Goal: Transaction & Acquisition: Subscribe to service/newsletter

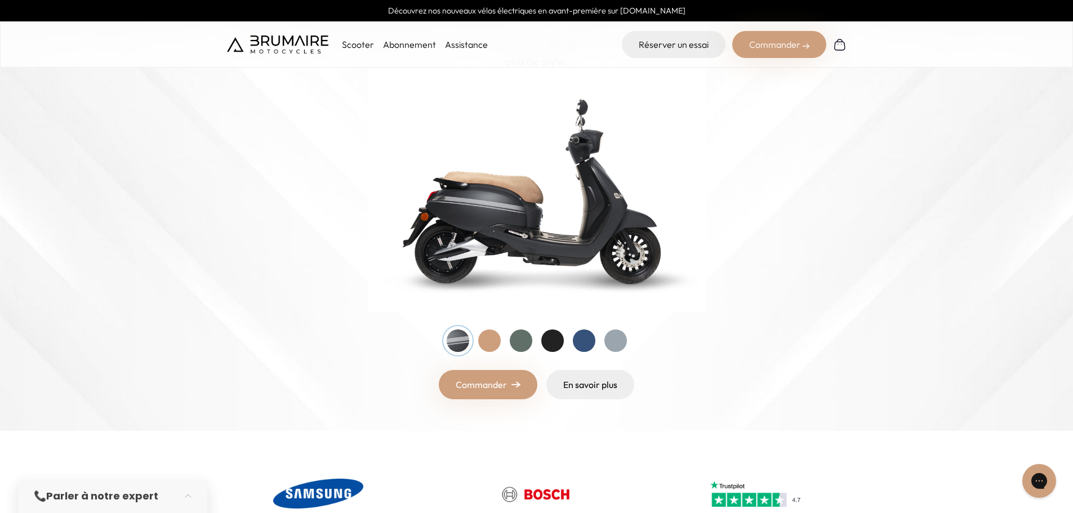
scroll to position [113, 0]
click at [751, 52] on div "Commander" at bounding box center [779, 44] width 94 height 27
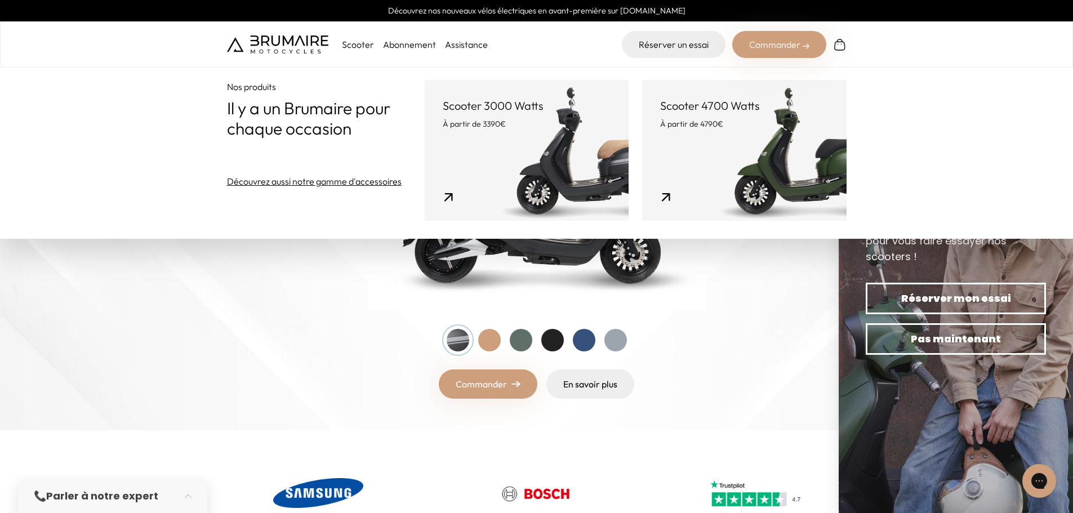
click at [394, 47] on link "Abonnement" at bounding box center [409, 44] width 53 height 11
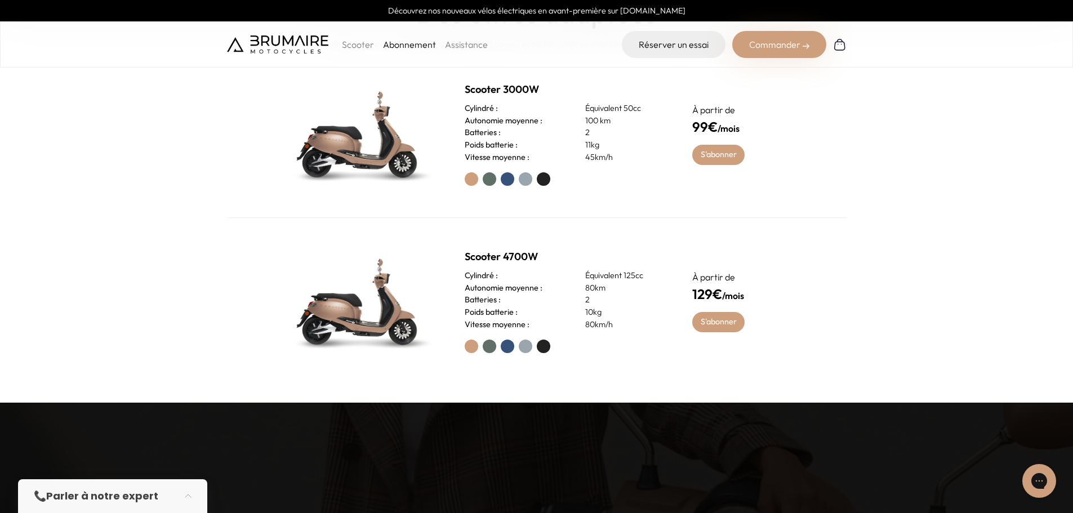
scroll to position [563, 0]
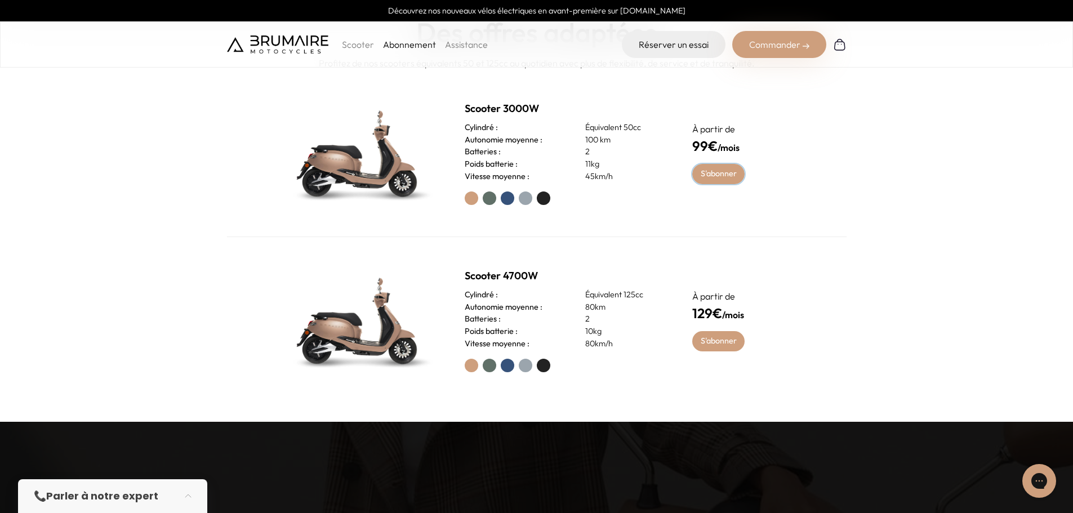
click at [704, 177] on link "S'abonner" at bounding box center [718, 174] width 52 height 20
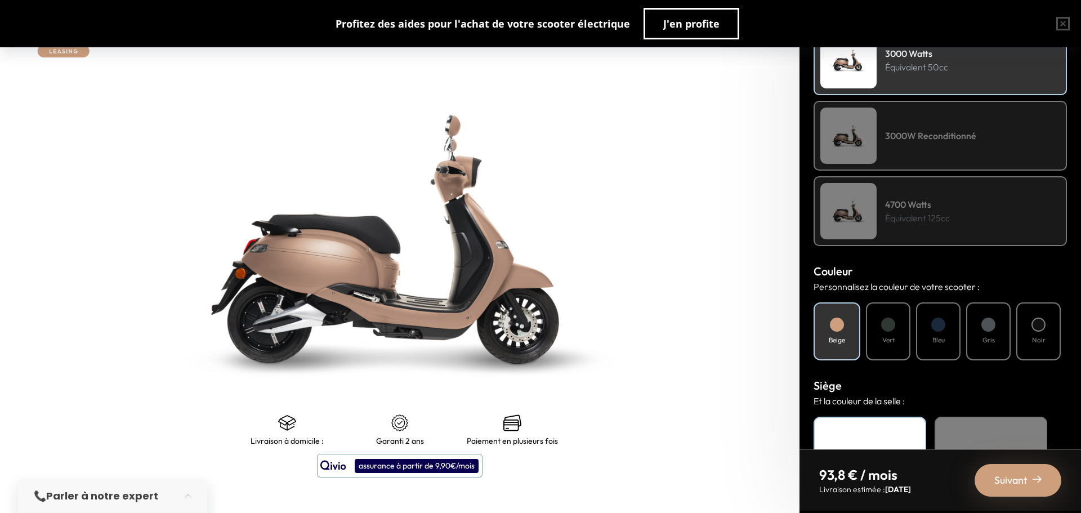
scroll to position [225, 0]
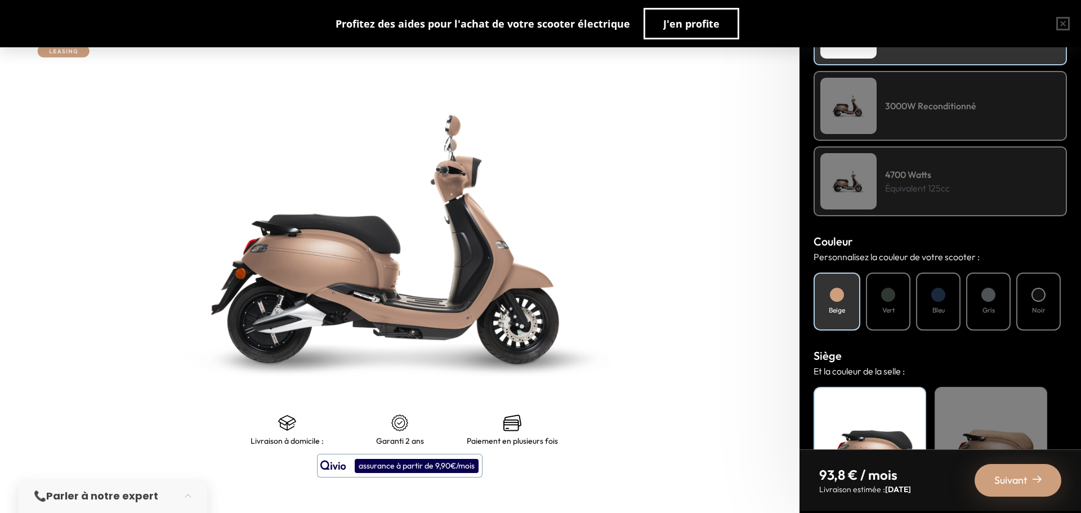
click at [892, 302] on div "Vert" at bounding box center [888, 302] width 44 height 58
click at [948, 315] on div "Bleu" at bounding box center [938, 302] width 44 height 58
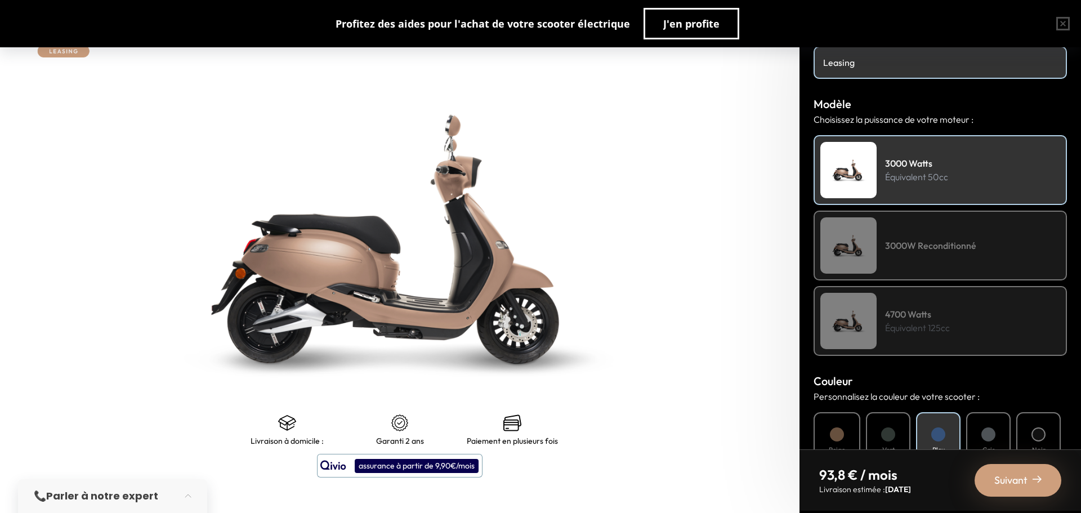
scroll to position [56, 0]
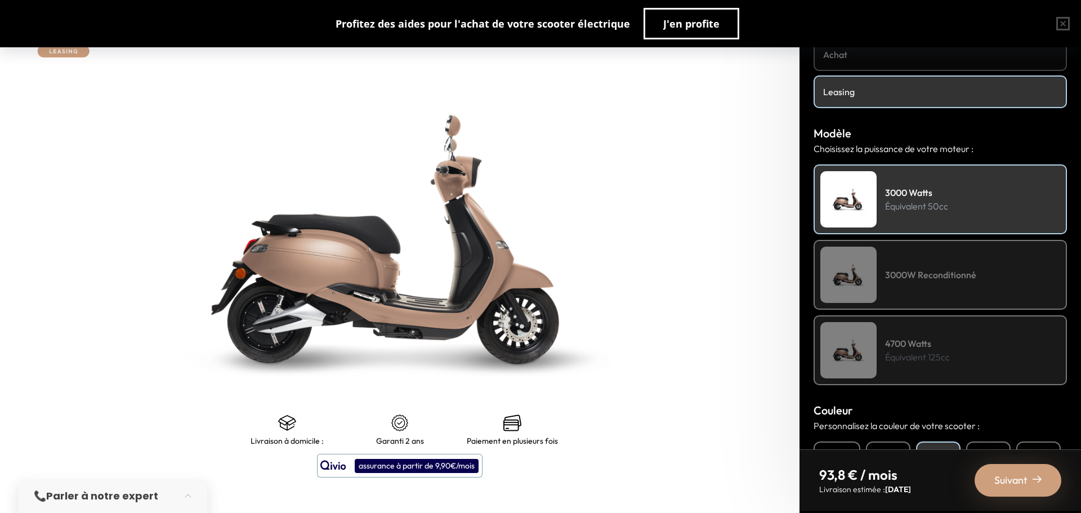
click at [941, 283] on div "3000W Reconditionné" at bounding box center [940, 275] width 253 height 70
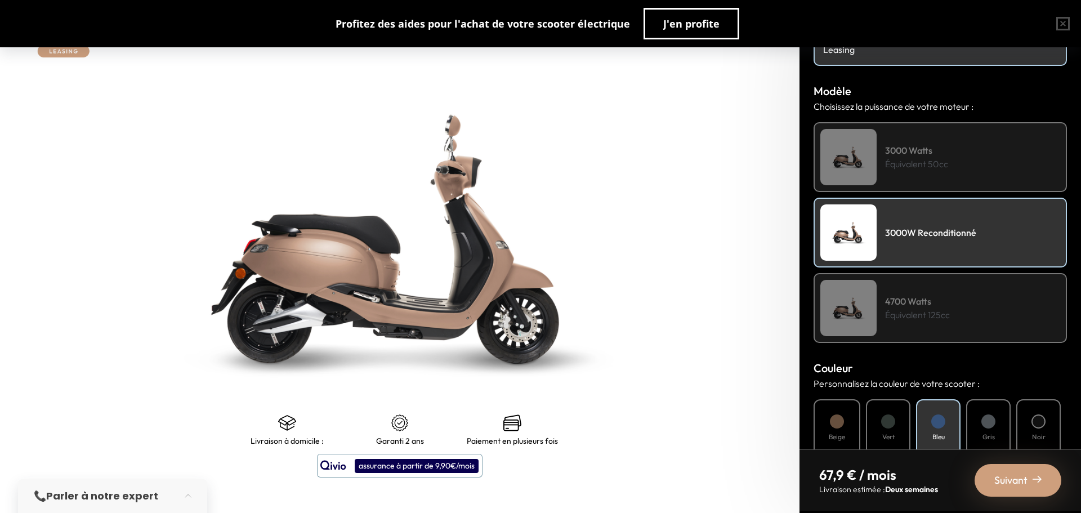
scroll to position [169, 0]
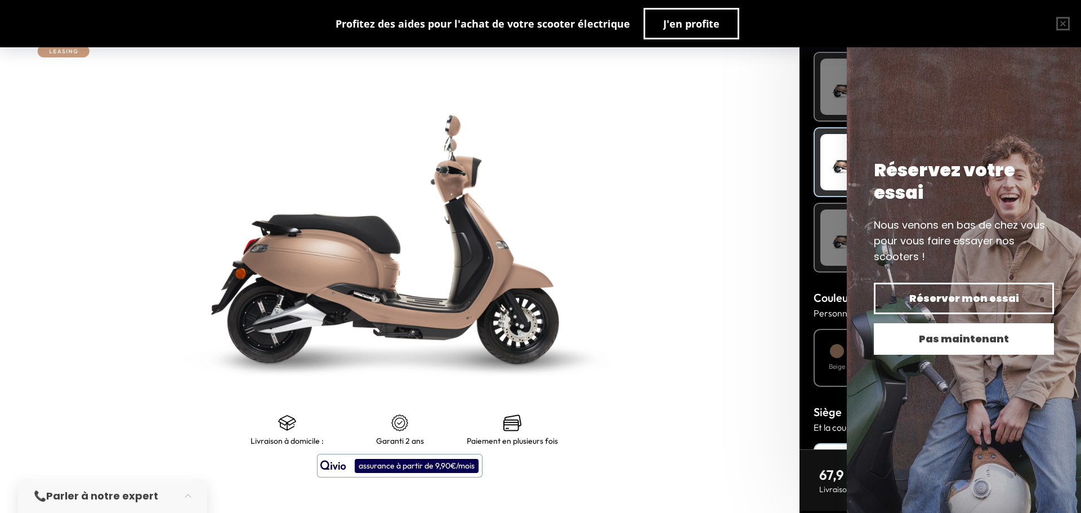
click at [948, 334] on span "Pas maintenant" at bounding box center [964, 339] width 141 height 16
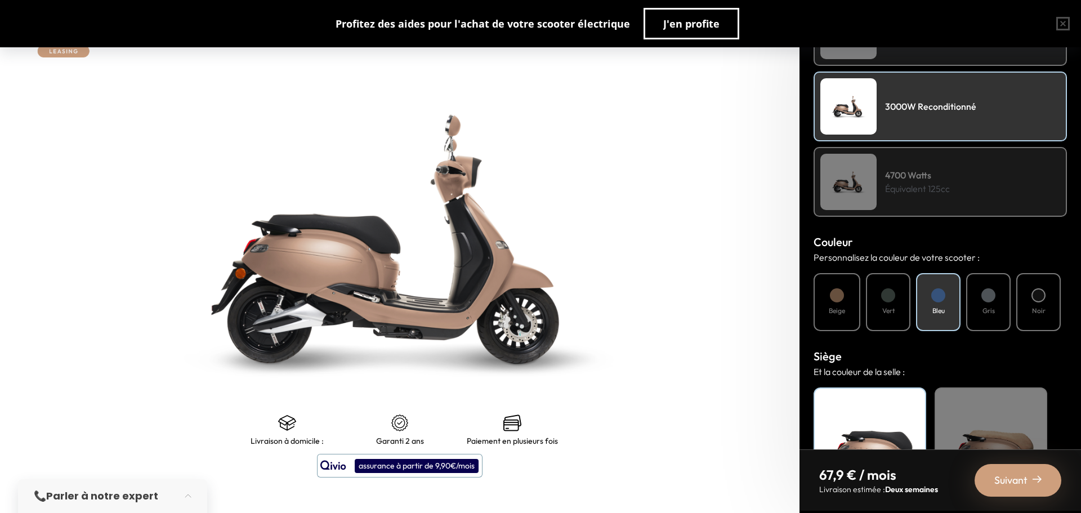
scroll to position [225, 0]
click at [1031, 306] on div "Noir" at bounding box center [1038, 302] width 44 height 58
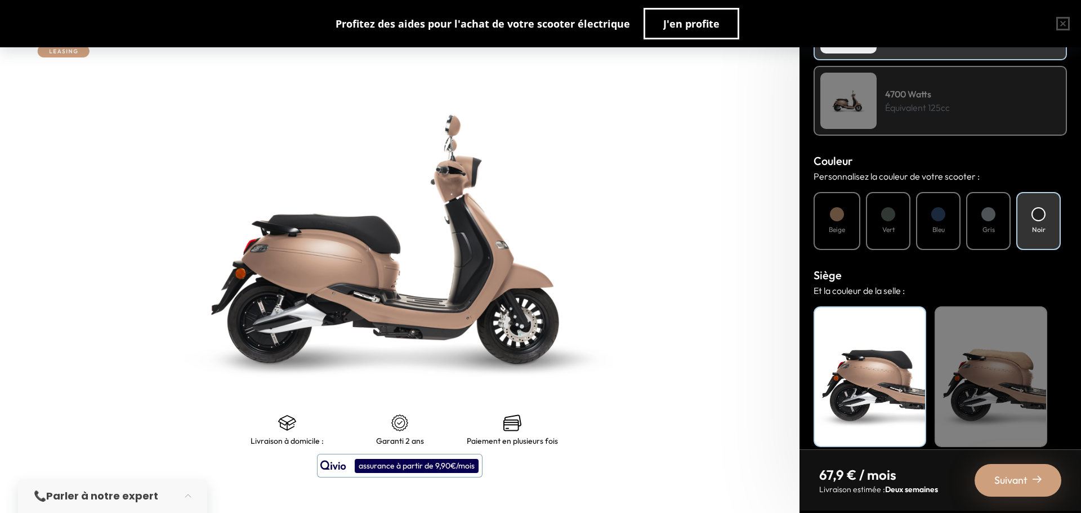
scroll to position [318, 0]
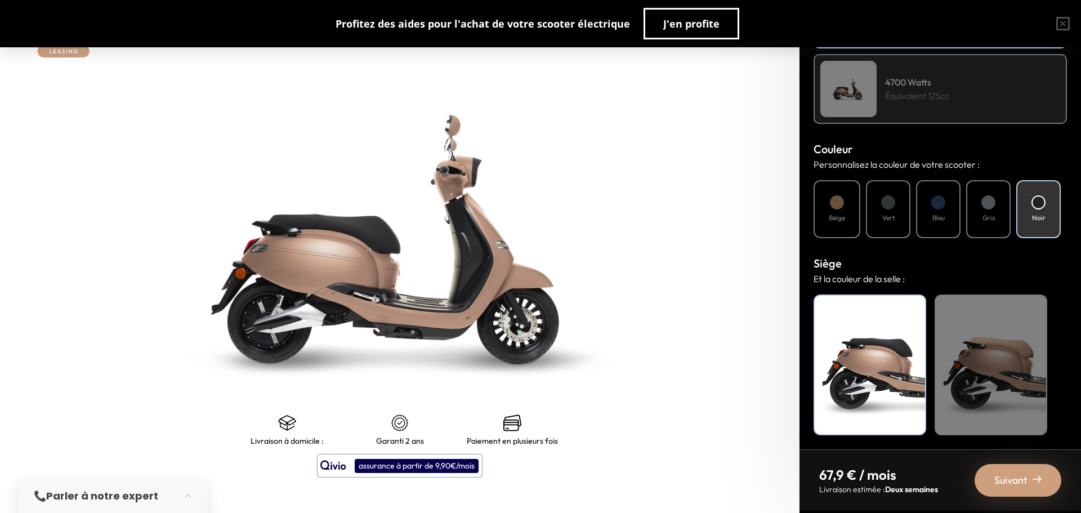
click at [872, 367] on div "Noir" at bounding box center [870, 364] width 113 height 141
click at [995, 483] on span "Suivant" at bounding box center [1010, 480] width 33 height 16
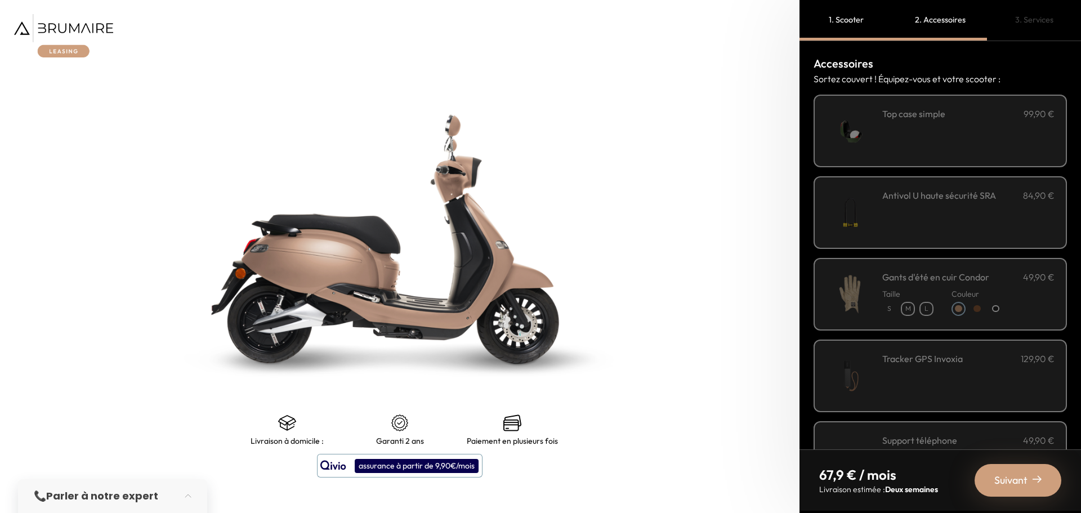
click at [911, 152] on div "**********" at bounding box center [968, 131] width 172 height 48
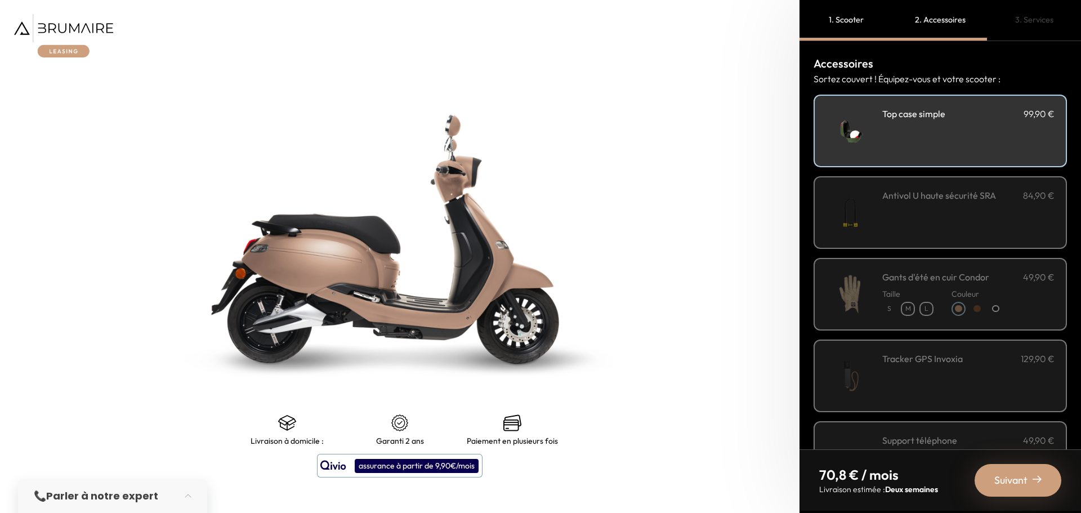
click at [911, 152] on div "**********" at bounding box center [968, 131] width 172 height 48
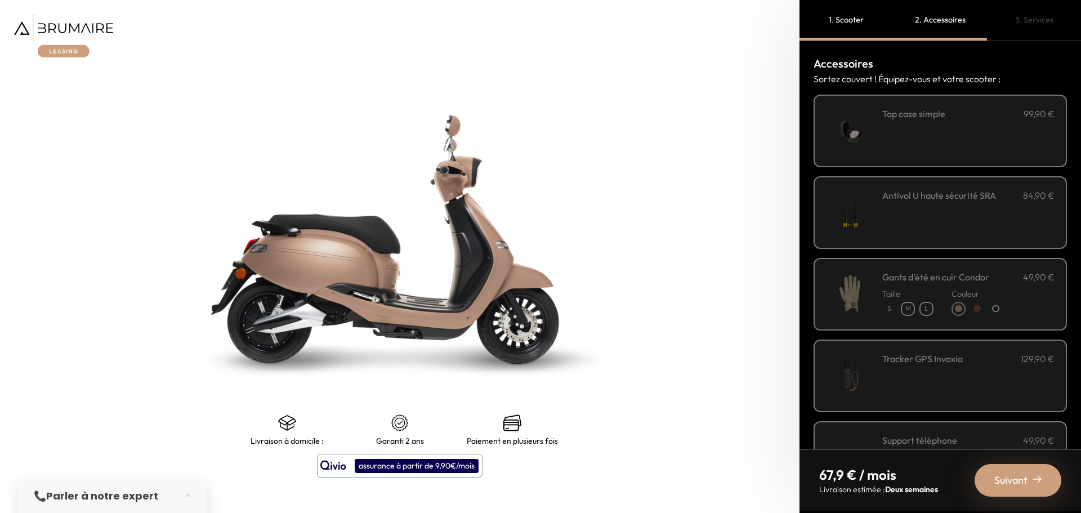
click at [912, 153] on div "**********" at bounding box center [968, 131] width 172 height 48
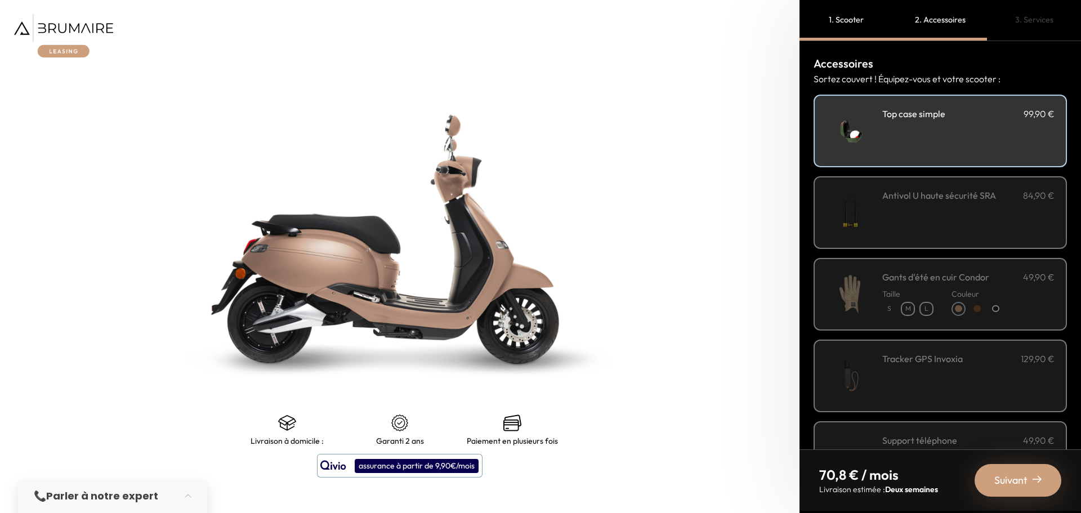
click at [912, 153] on div "**********" at bounding box center [968, 131] width 172 height 48
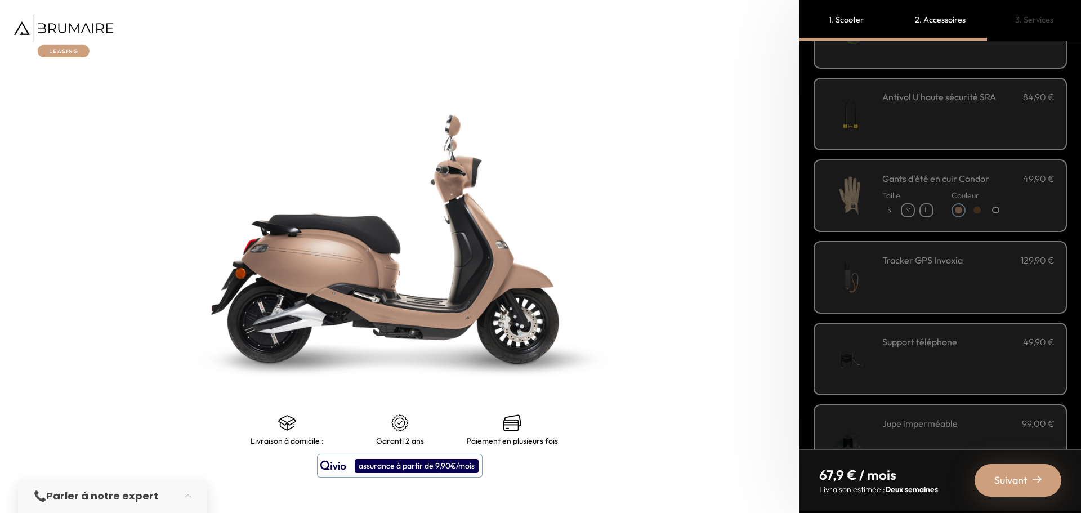
scroll to position [169, 0]
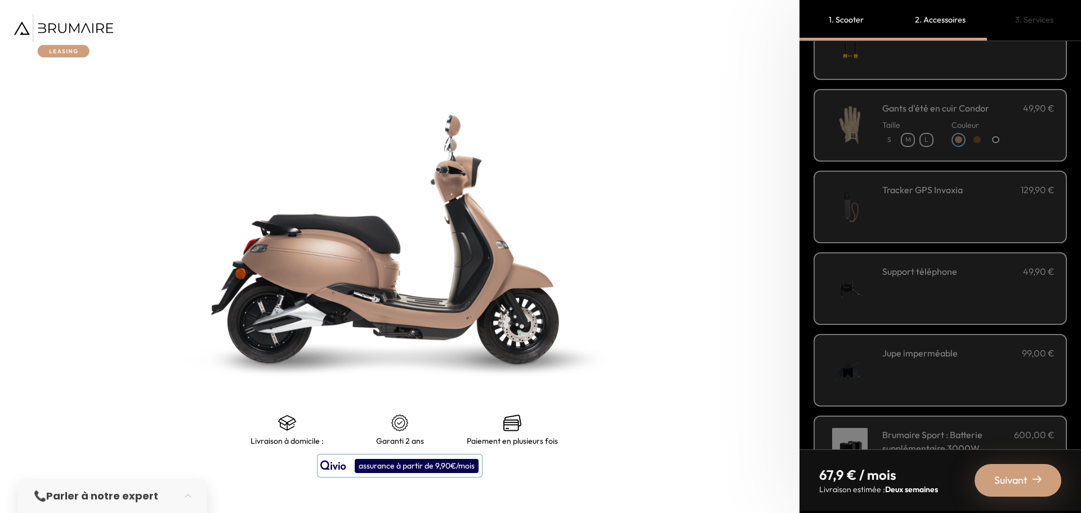
click at [890, 215] on div "Tracker GPS Invoxia 129,90 €" at bounding box center [968, 207] width 172 height 48
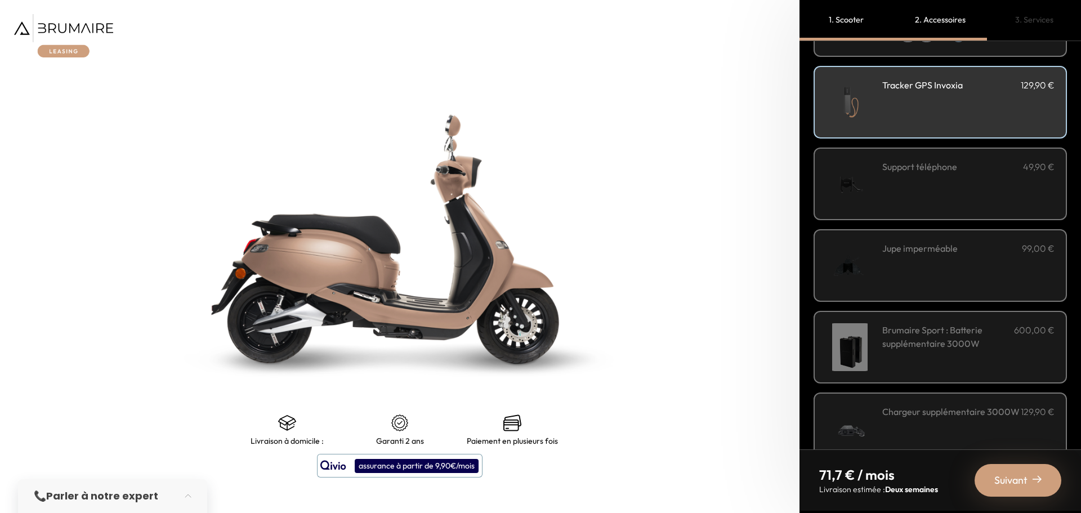
scroll to position [282, 0]
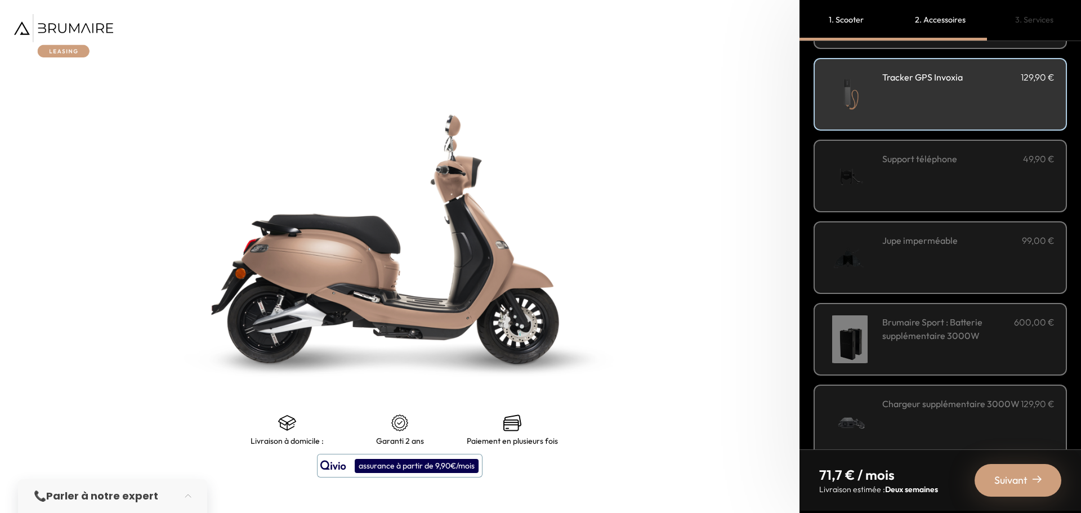
click at [891, 207] on div "Support téléphone 49,90 €" at bounding box center [940, 176] width 253 height 73
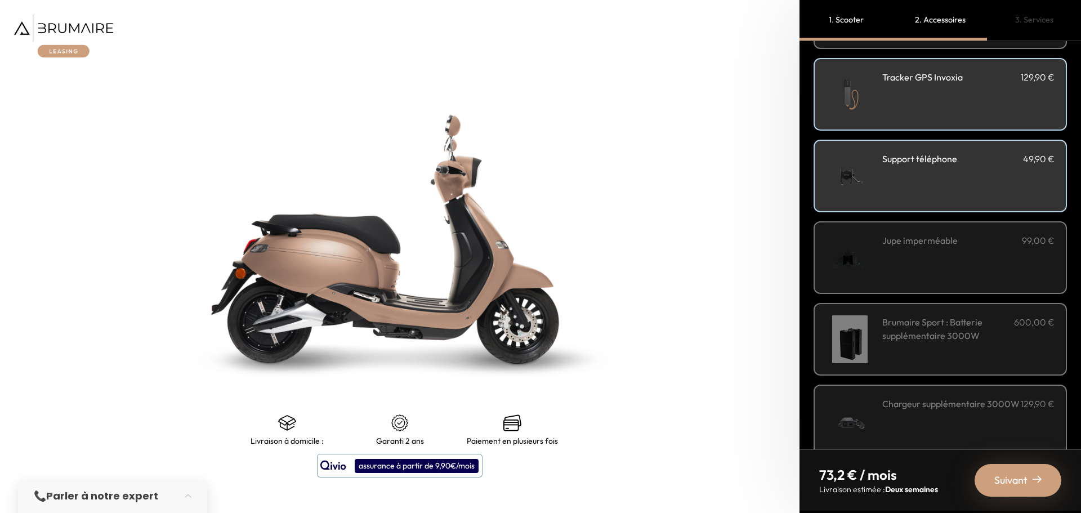
click at [905, 256] on div "Jupe imperméable 99,00 €" at bounding box center [968, 258] width 172 height 48
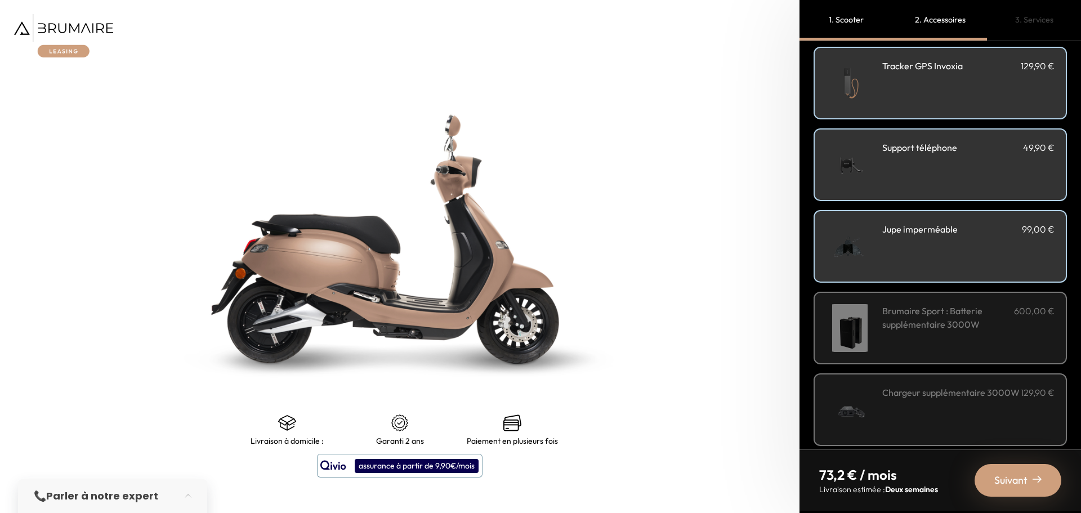
scroll to position [303, 0]
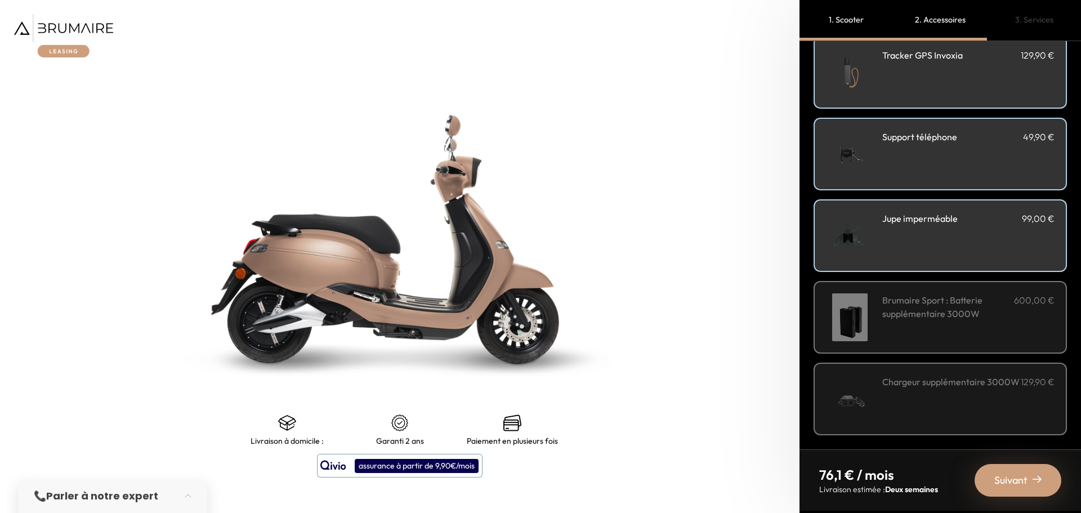
click at [894, 321] on div "Brumaire Sport : Batterie supplémentaire 3000W 600,00 €" at bounding box center [968, 317] width 172 height 48
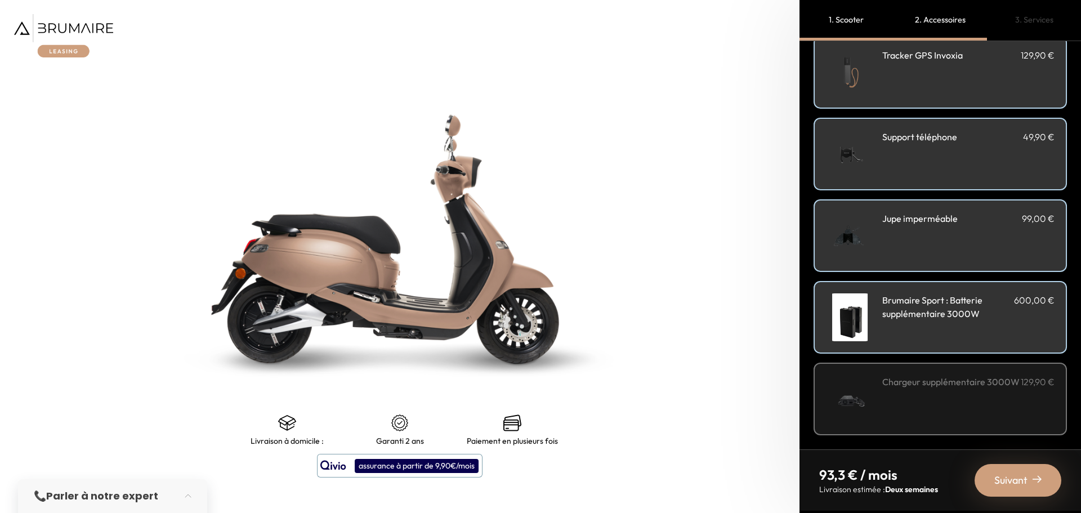
click at [885, 404] on div "Chargeur supplémentaire 3000W 129,90 €" at bounding box center [968, 399] width 172 height 48
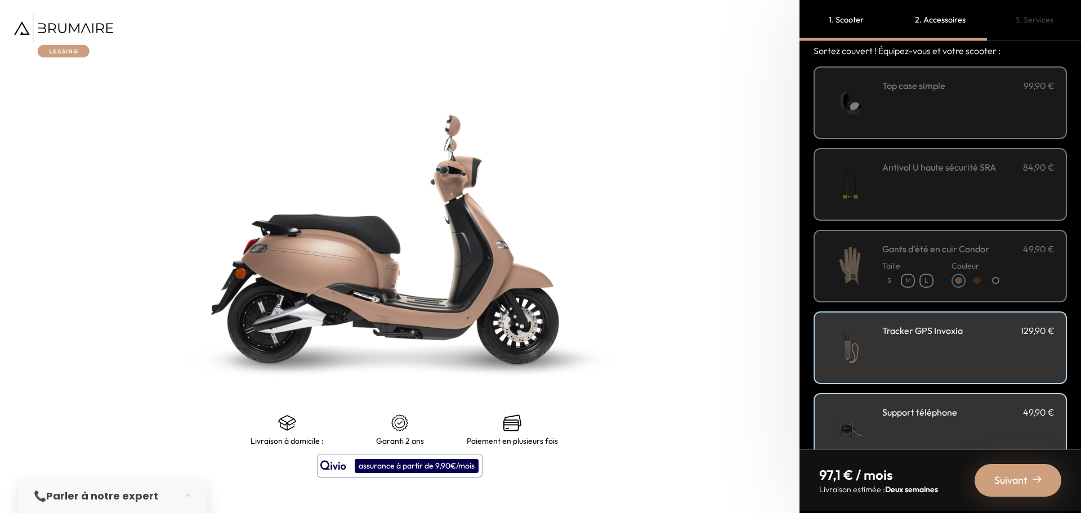
scroll to position [22, 0]
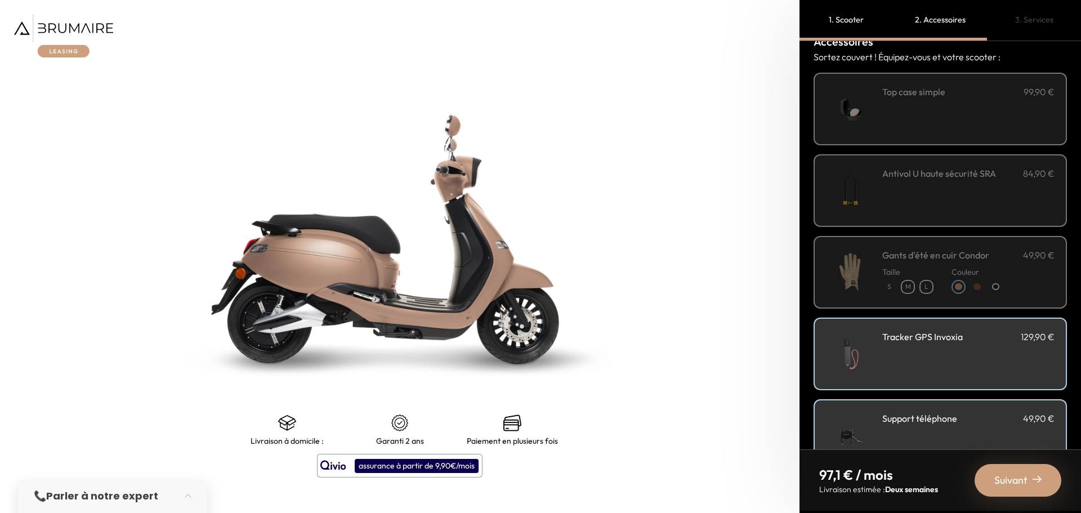
click at [892, 211] on div "Antivol U haute sécurité SRA 84,90 €" at bounding box center [968, 191] width 172 height 48
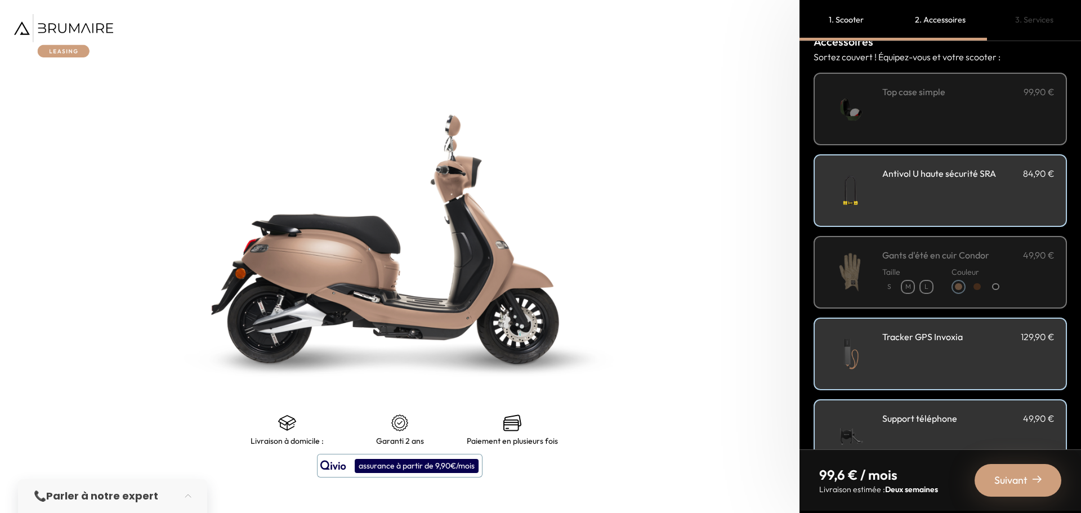
click at [868, 269] on img at bounding box center [850, 272] width 48 height 48
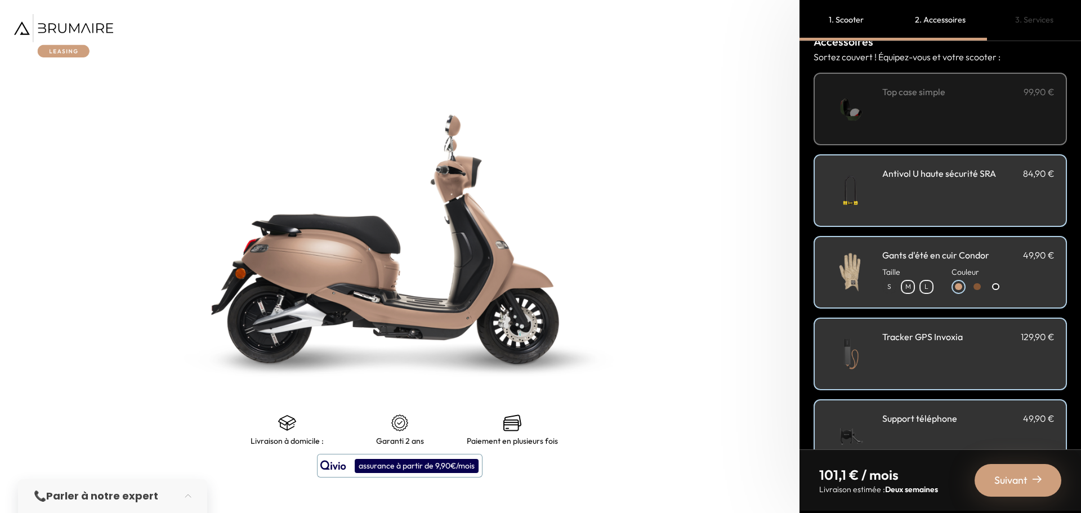
click at [910, 289] on p "M" at bounding box center [908, 287] width 12 height 12
click at [892, 285] on p "S" at bounding box center [889, 287] width 12 height 12
click at [852, 254] on img at bounding box center [850, 272] width 48 height 48
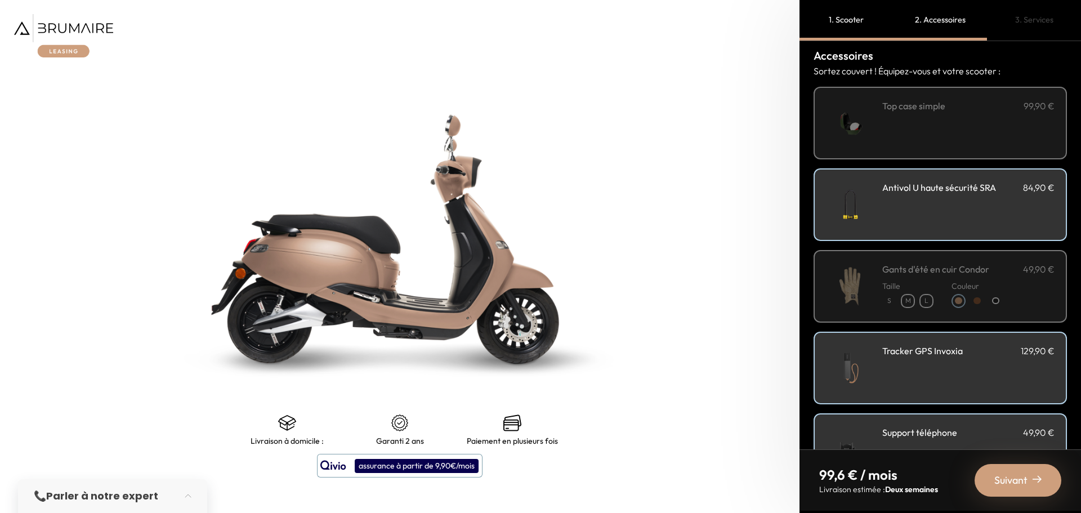
scroll to position [0, 0]
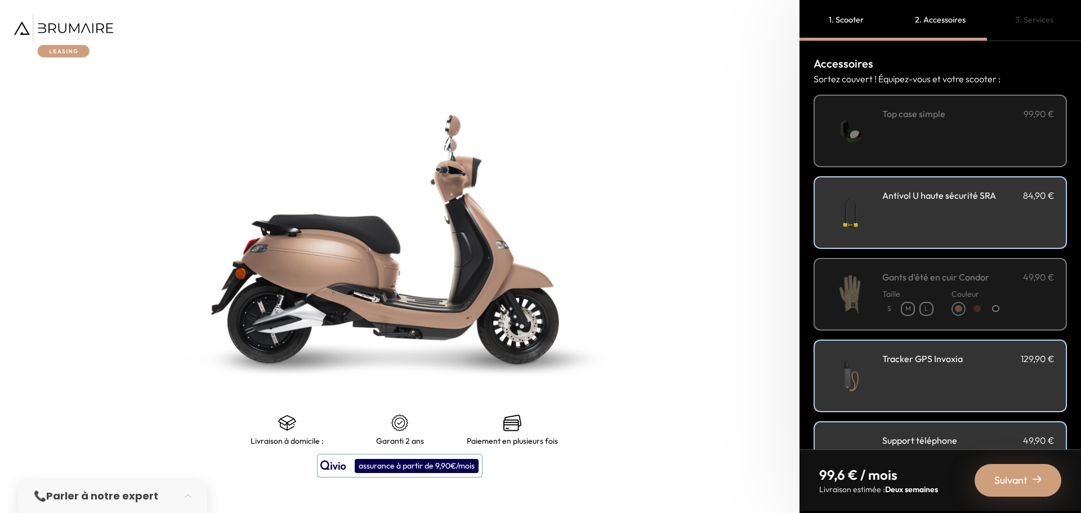
click at [904, 154] on div "**********" at bounding box center [968, 131] width 172 height 48
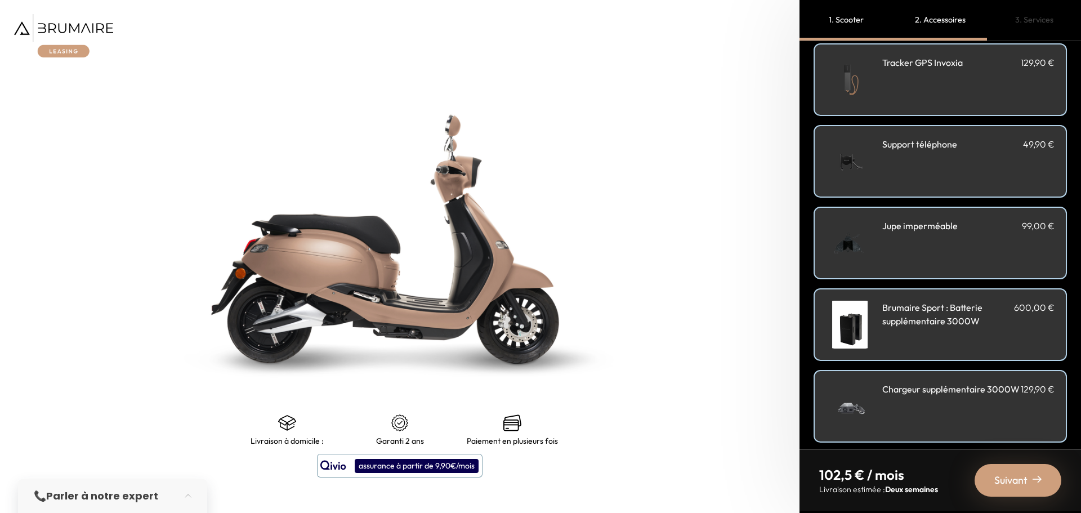
scroll to position [303, 0]
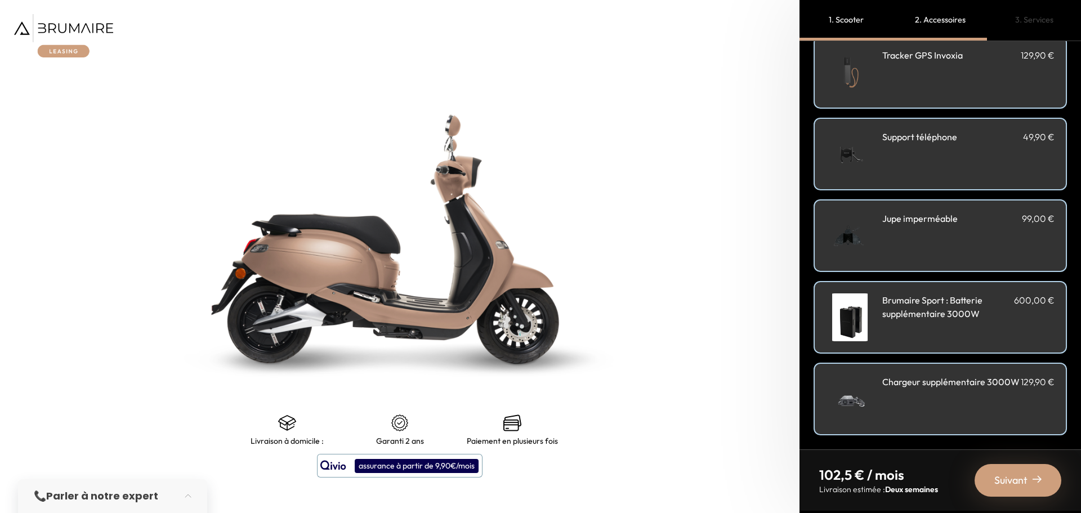
click at [920, 333] on div "Brumaire Sport : Batterie supplémentaire 3000W 600,00 €" at bounding box center [968, 317] width 172 height 48
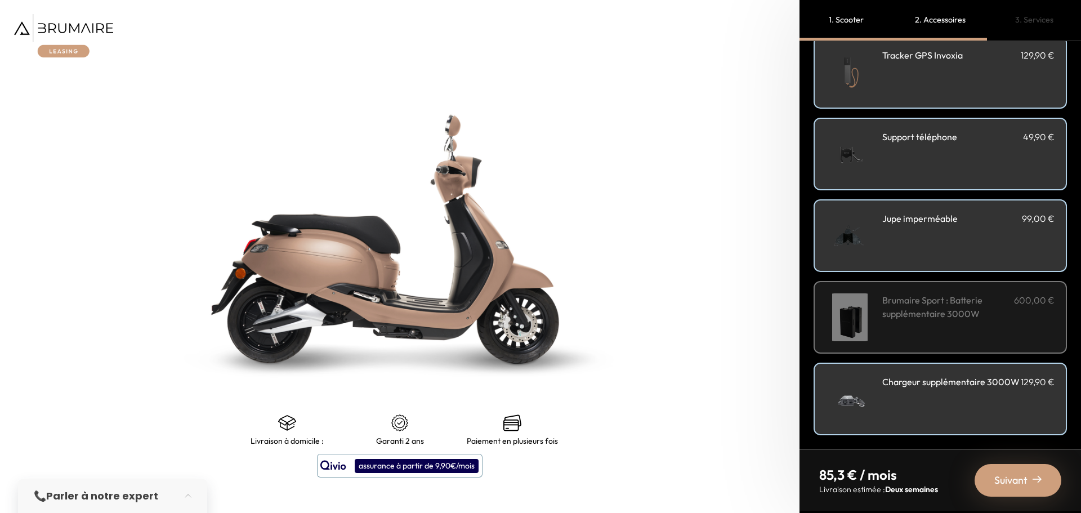
click at [957, 415] on div "Chargeur supplémentaire 3000W 129,90 €" at bounding box center [968, 399] width 172 height 48
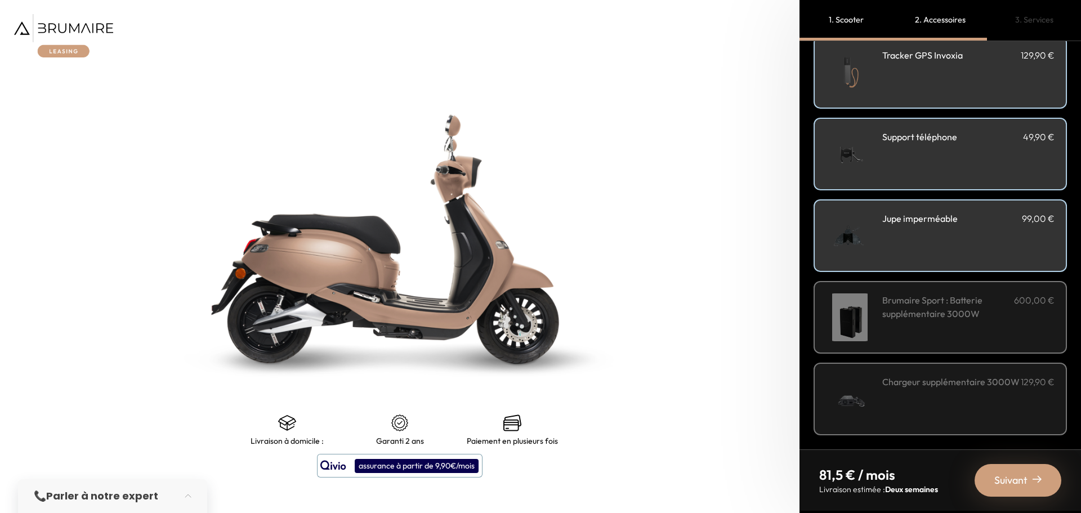
click at [918, 383] on h3 "Chargeur supplémentaire 3000W" at bounding box center [950, 382] width 137 height 14
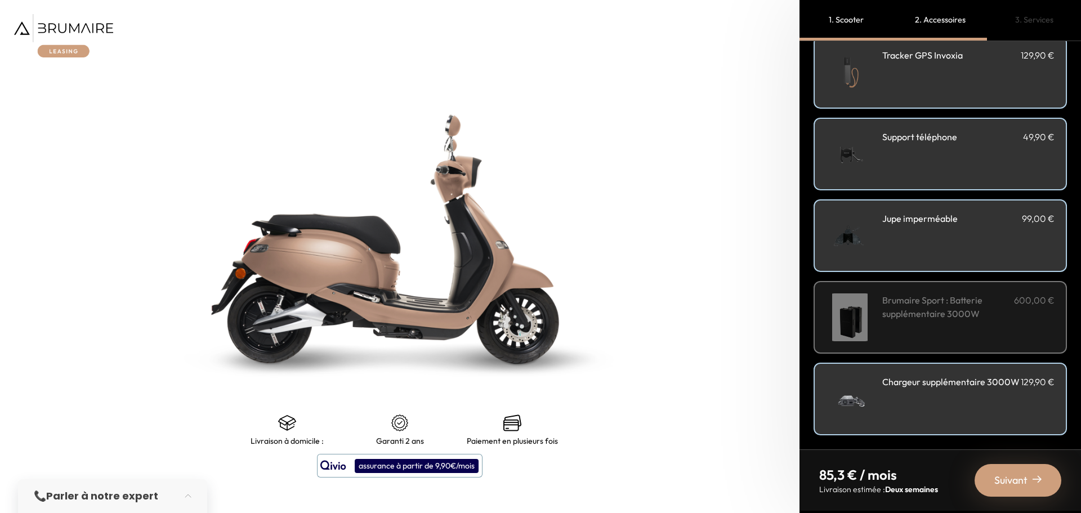
click at [918, 383] on h3 "Chargeur supplémentaire 3000W" at bounding box center [950, 382] width 137 height 14
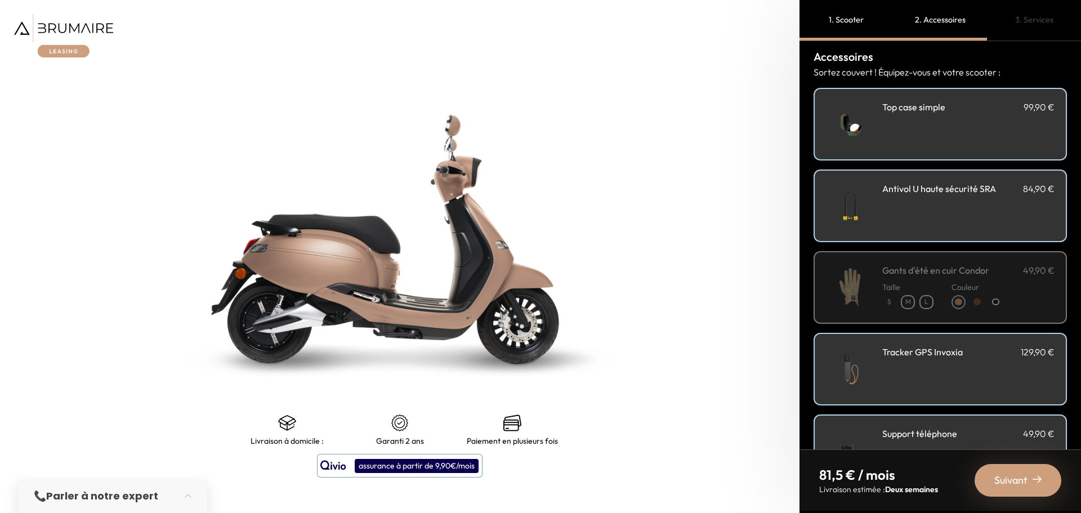
scroll to position [0, 0]
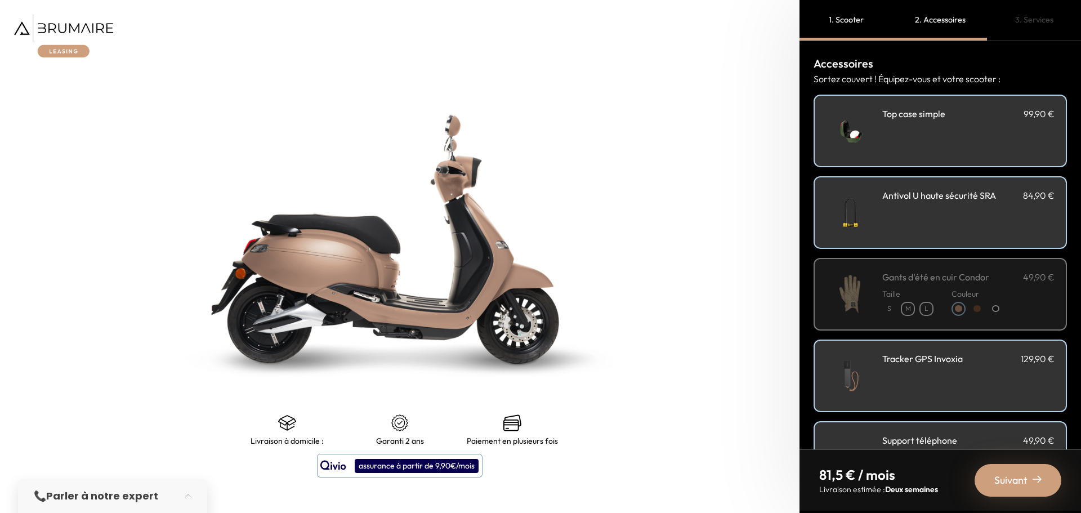
click at [984, 479] on div "Suivant" at bounding box center [1018, 480] width 87 height 33
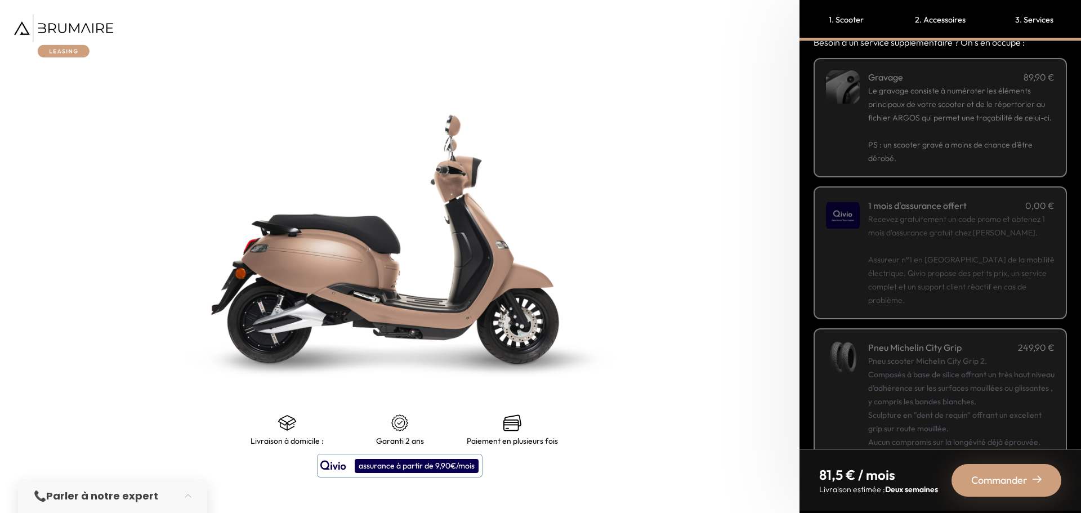
scroll to position [56, 0]
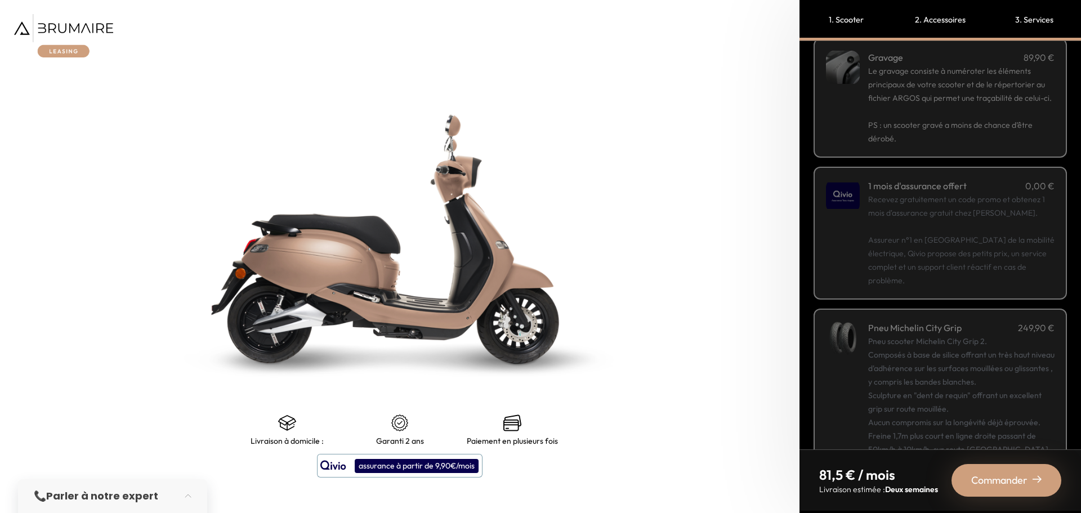
click at [924, 281] on p "Recevez gratuitement un code promo et obtenez 1 mois d'assurance gratuit chez Q…" at bounding box center [961, 240] width 186 height 95
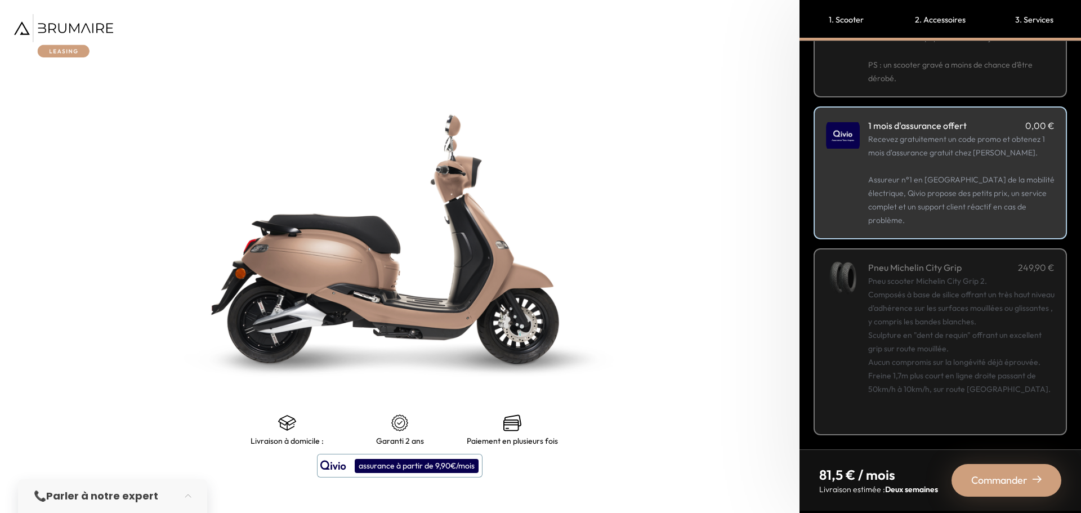
scroll to position [0, 0]
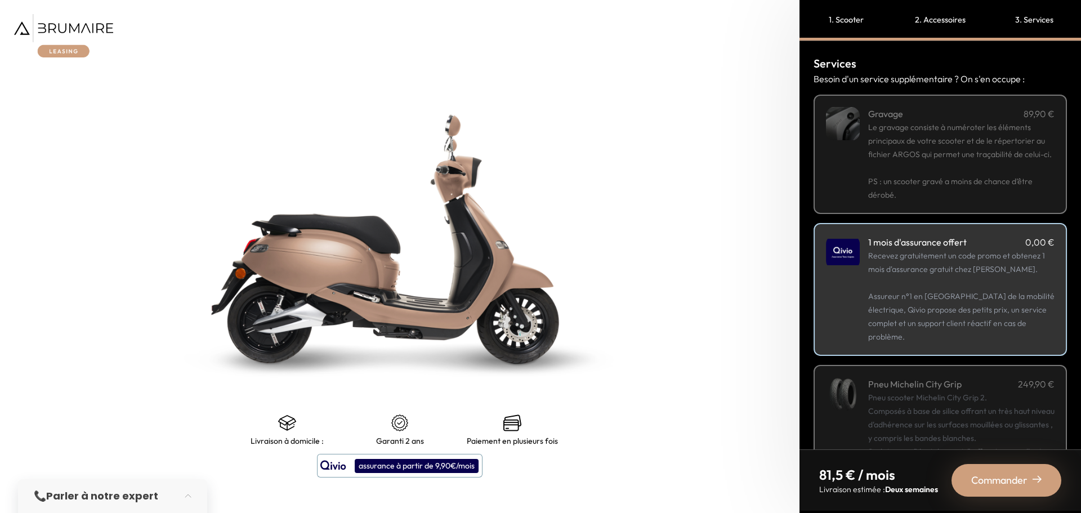
click at [903, 188] on p "PS : un scooter gravé a moins de chance d’être dérobé." at bounding box center [961, 181] width 186 height 41
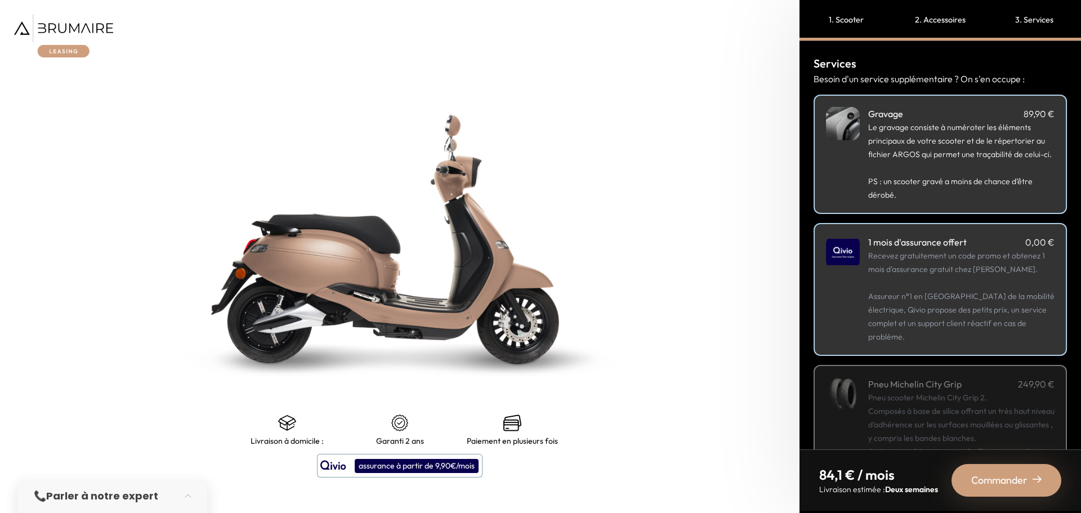
click at [974, 487] on span "Commander" at bounding box center [999, 480] width 56 height 16
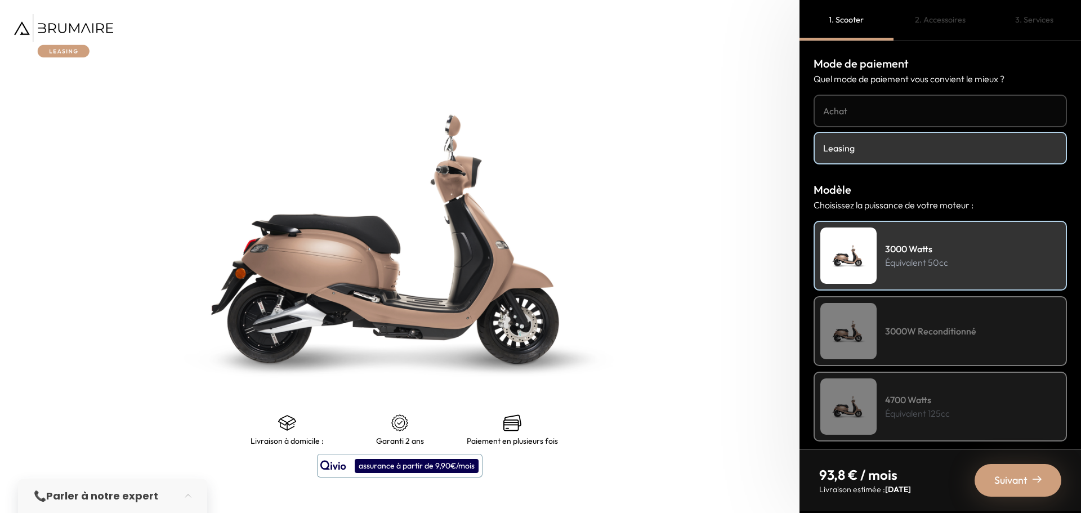
click at [74, 38] on img at bounding box center [63, 35] width 99 height 43
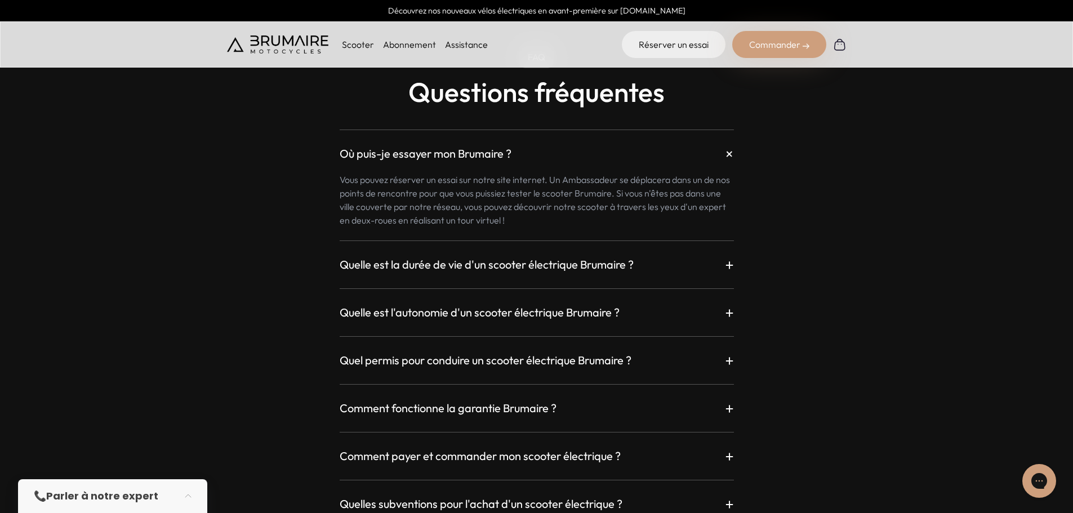
scroll to position [3040, 0]
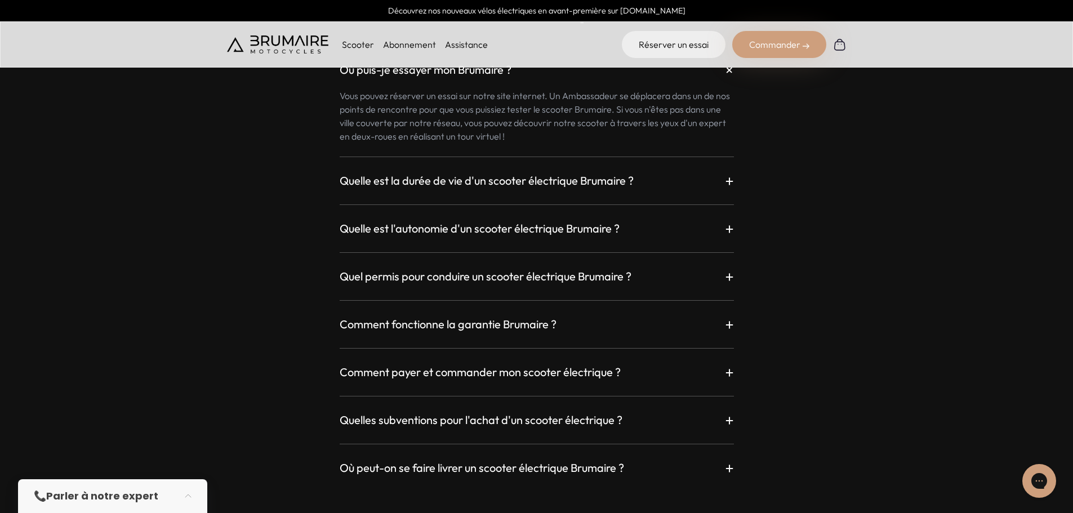
click at [656, 175] on div "Quelle est la durée de vie d'un scooter électrique Brumaire ? +" at bounding box center [537, 181] width 394 height 20
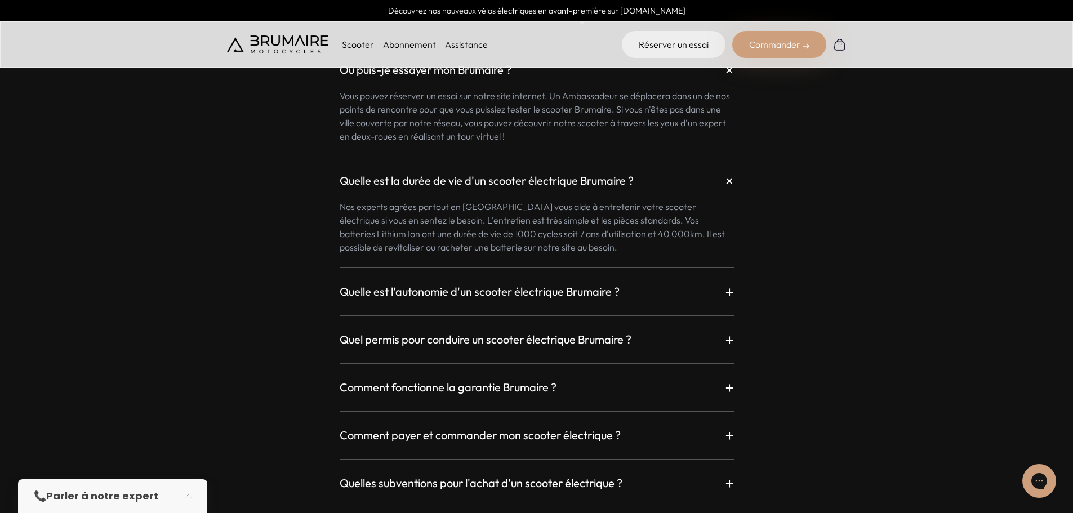
scroll to position [2984, 0]
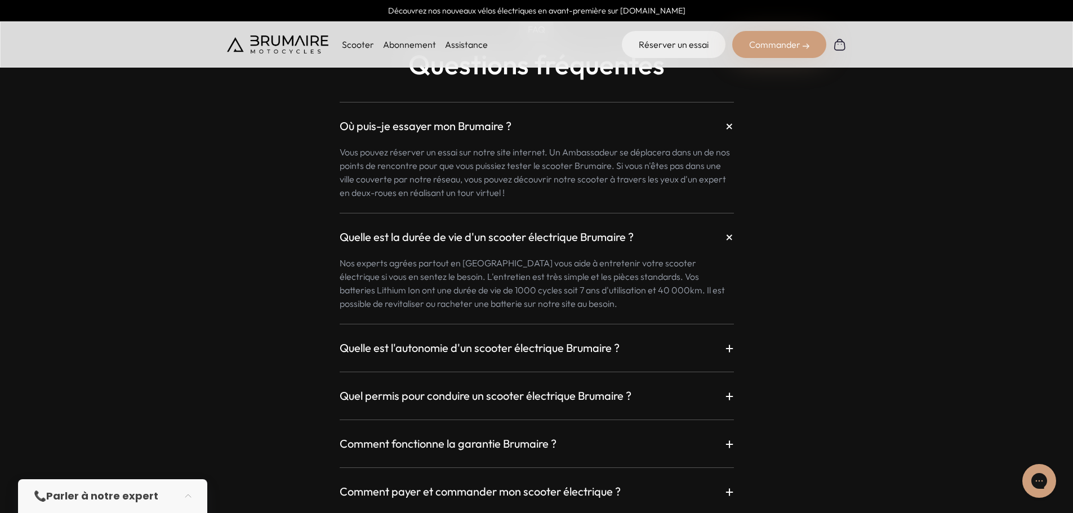
click at [638, 344] on div "Quelle est l'autonomie d'un scooter électrique Brumaire ? +" at bounding box center [537, 348] width 394 height 20
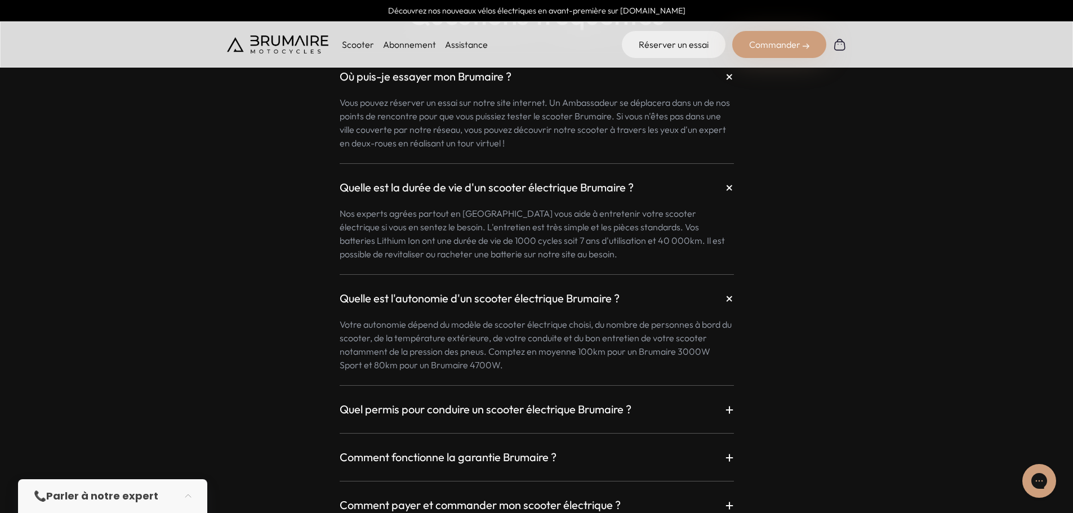
scroll to position [3097, 0]
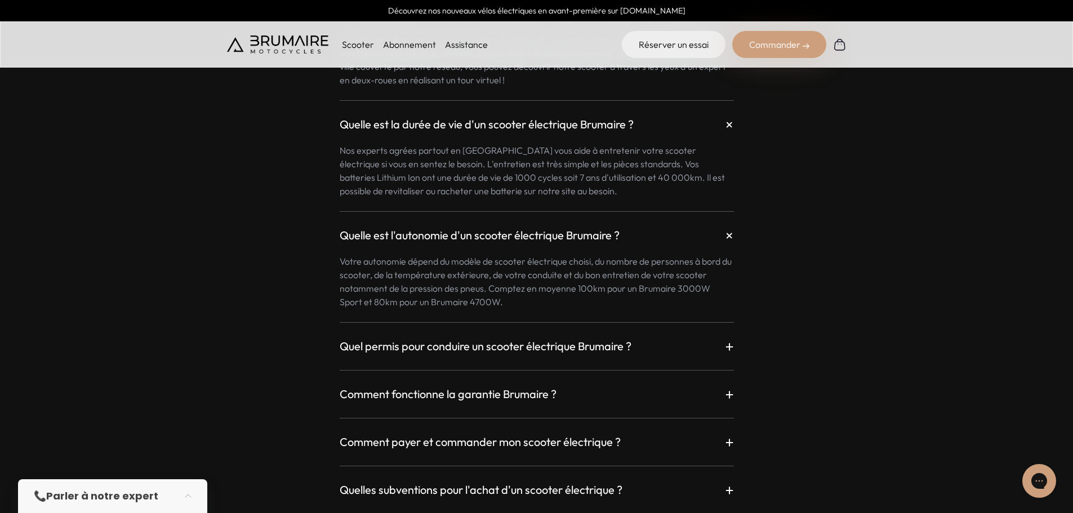
click at [636, 350] on div "Quel permis pour conduire un scooter électrique Brumaire ? +" at bounding box center [537, 346] width 394 height 20
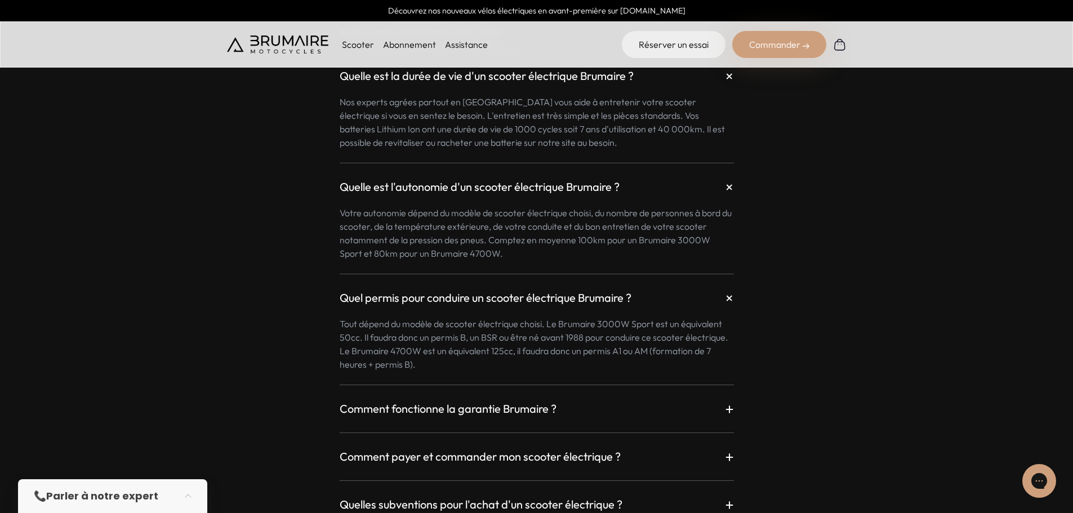
scroll to position [3209, 0]
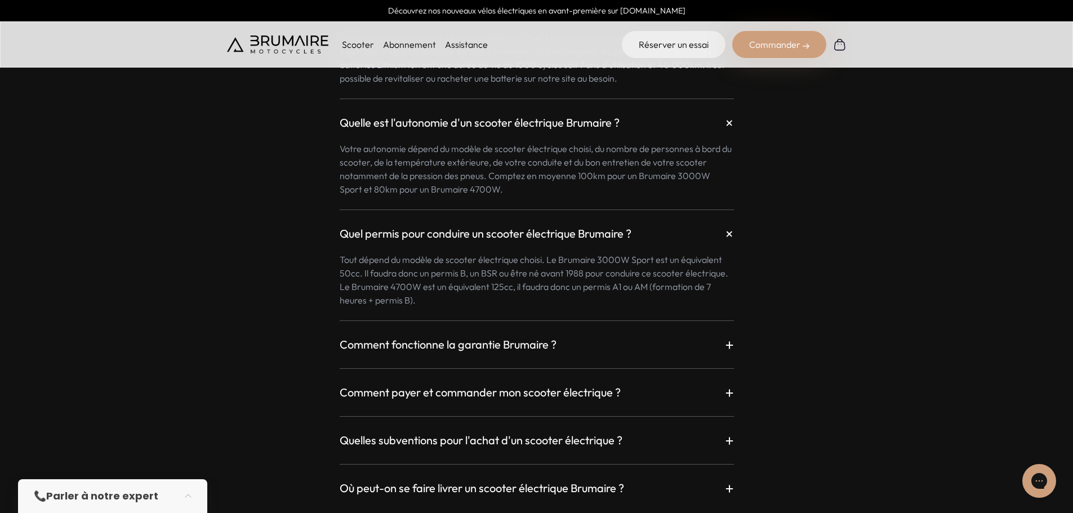
click at [625, 325] on div "Comment fonctionne la garantie Brumaire ? + Votre scooter électrique Brumaire b…" at bounding box center [537, 337] width 394 height 34
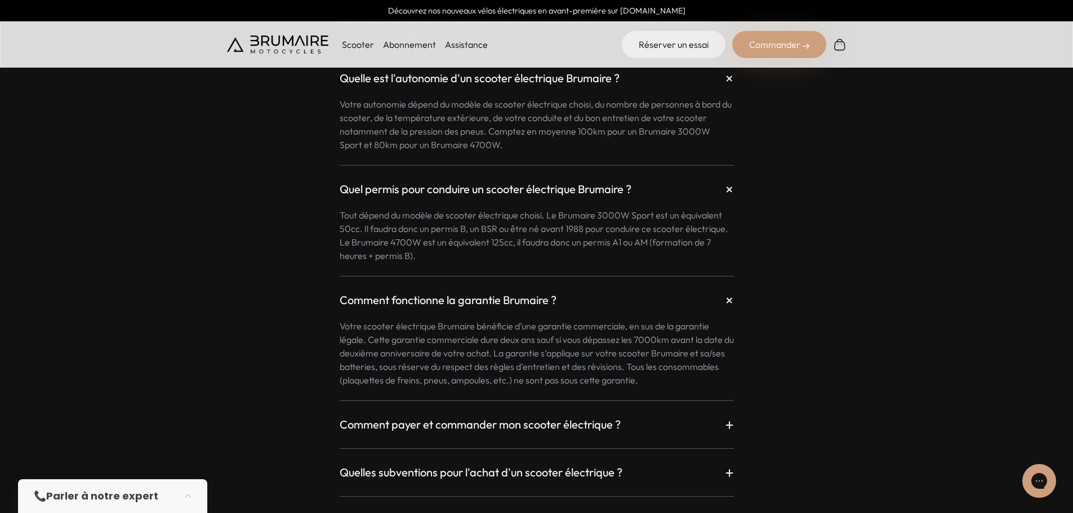
scroll to position [3322, 0]
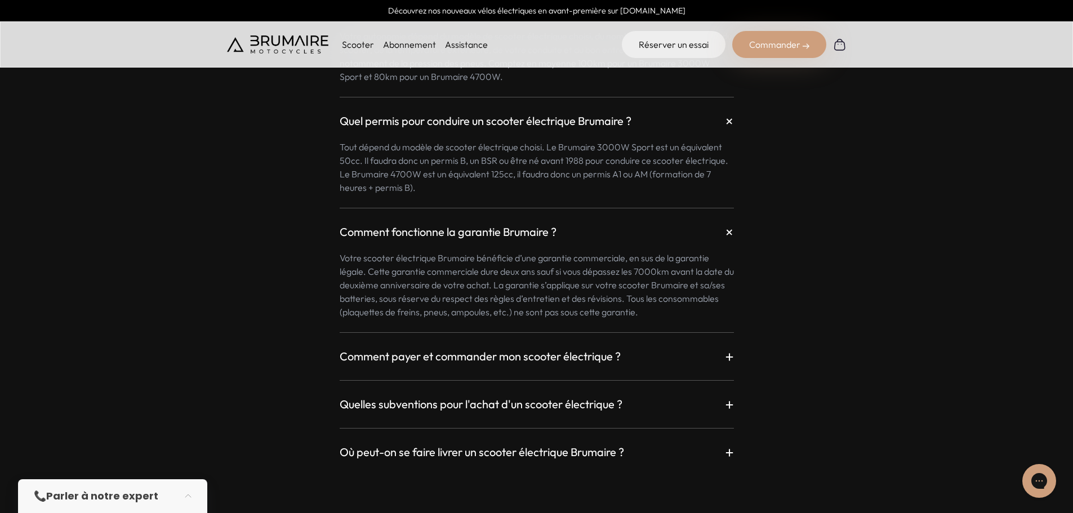
click at [541, 347] on div "Comment payer et commander mon scooter électrique ? +" at bounding box center [537, 356] width 394 height 20
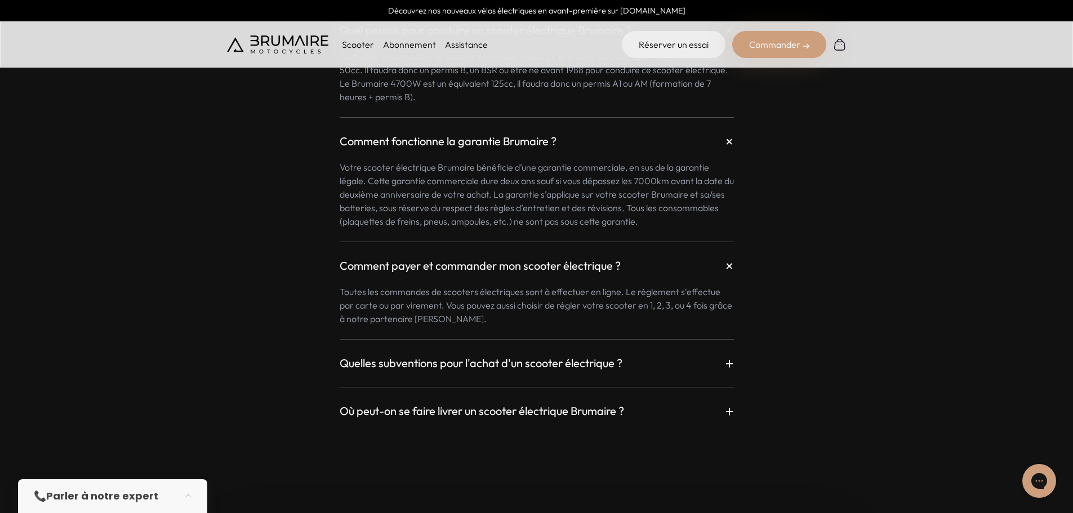
scroll to position [3434, 0]
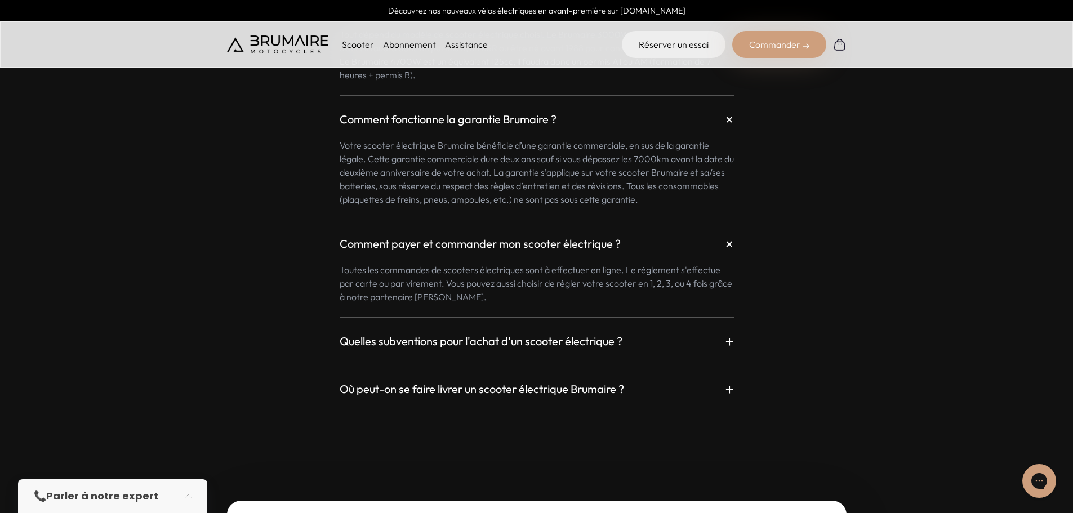
click at [541, 347] on h3 "Quelles subventions pour l'achat d'un scooter électrique ?" at bounding box center [481, 341] width 283 height 16
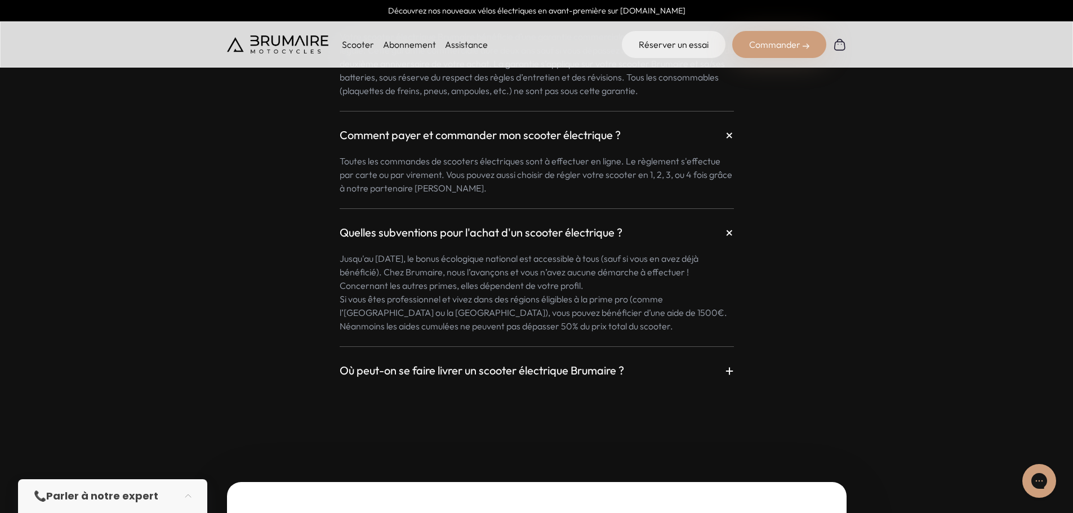
scroll to position [3547, 0]
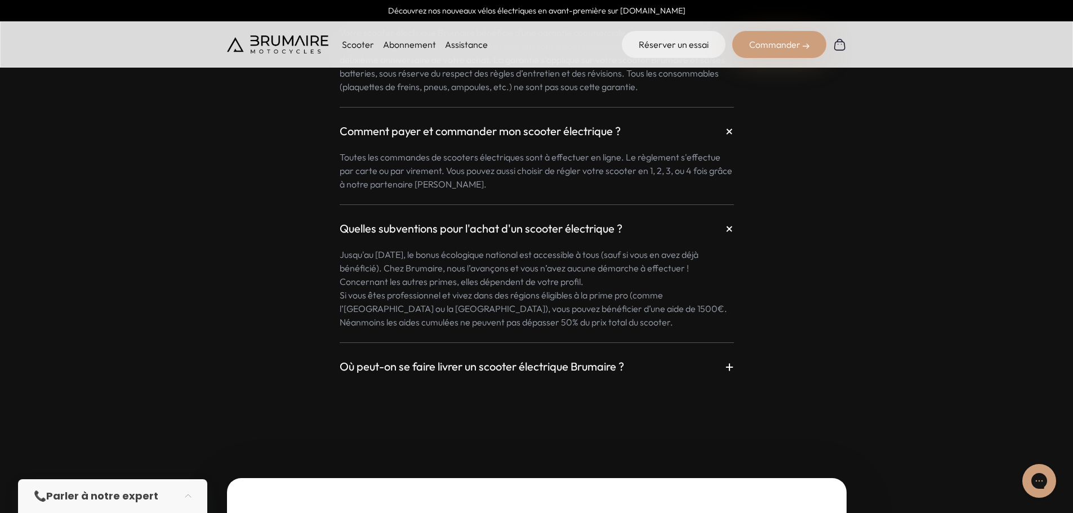
click at [551, 373] on h3 "Où peut-on se faire livrer un scooter électrique Brumaire ?" at bounding box center [482, 367] width 284 height 16
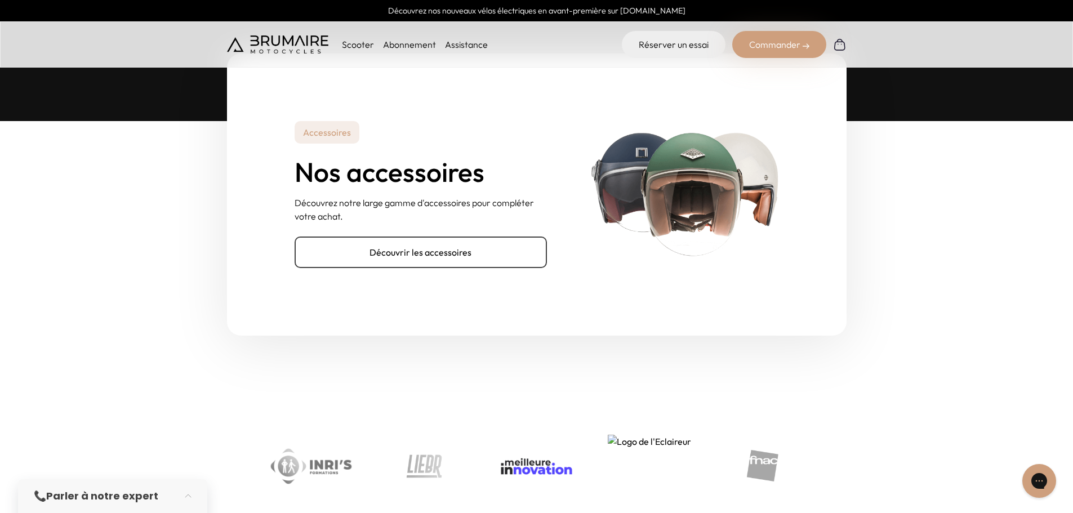
scroll to position [4054, 0]
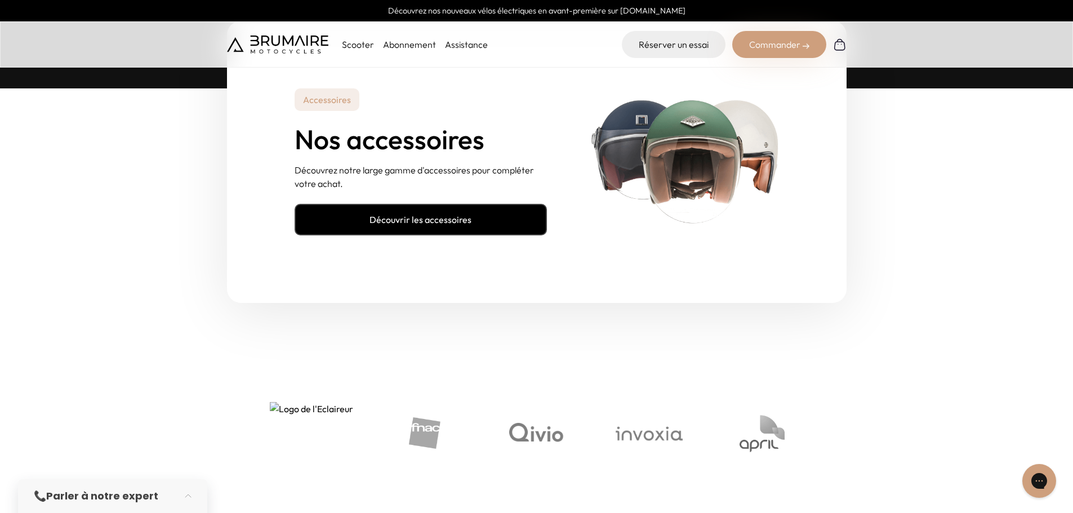
click at [483, 216] on link "Découvrir les accessoires" at bounding box center [420, 220] width 252 height 32
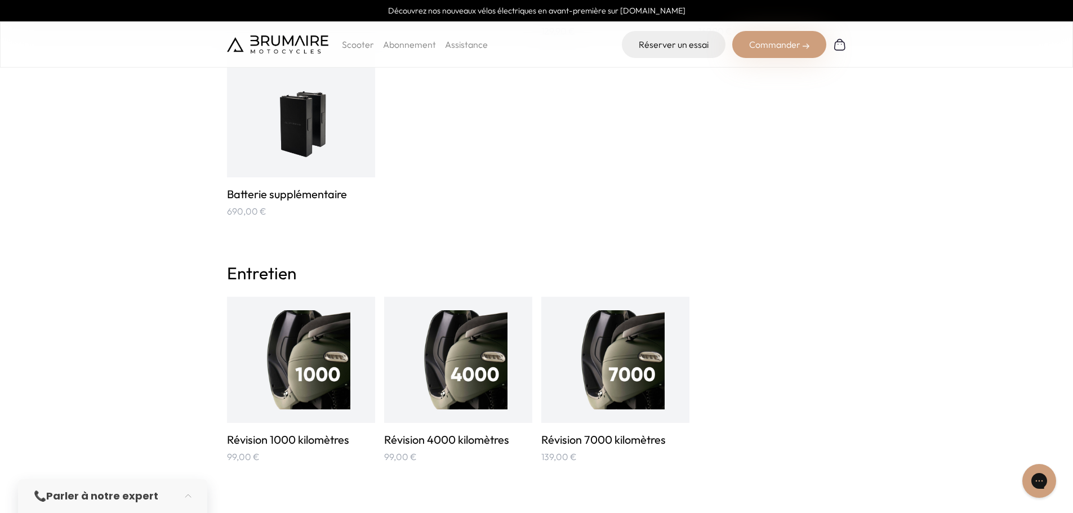
scroll to position [547, 0]
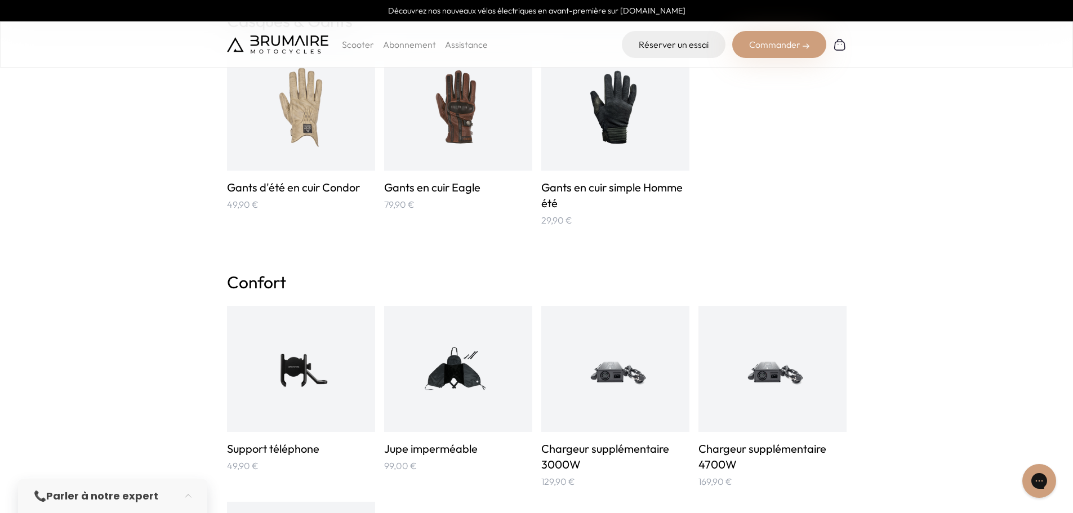
click at [468, 50] on link "Assistance" at bounding box center [466, 44] width 43 height 11
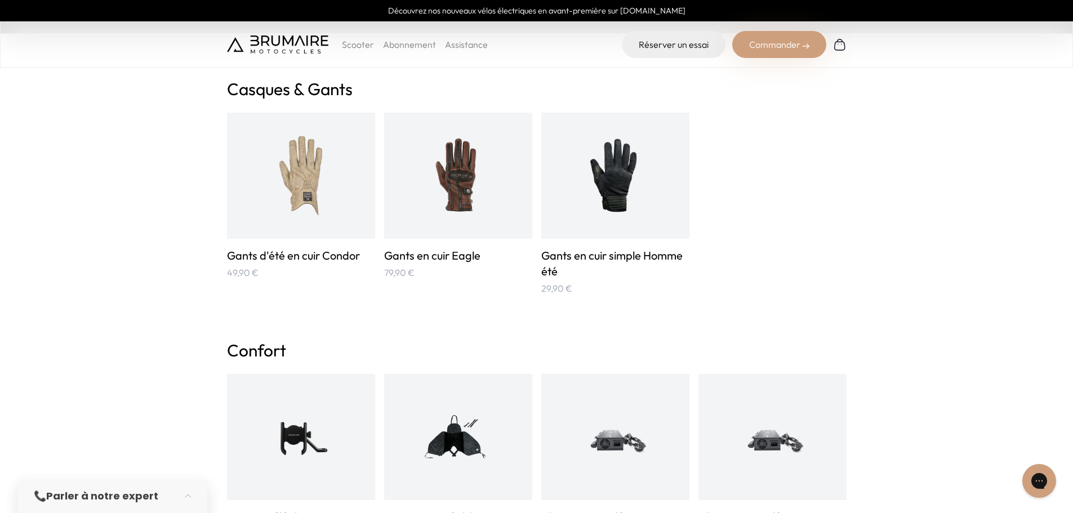
scroll to position [209, 0]
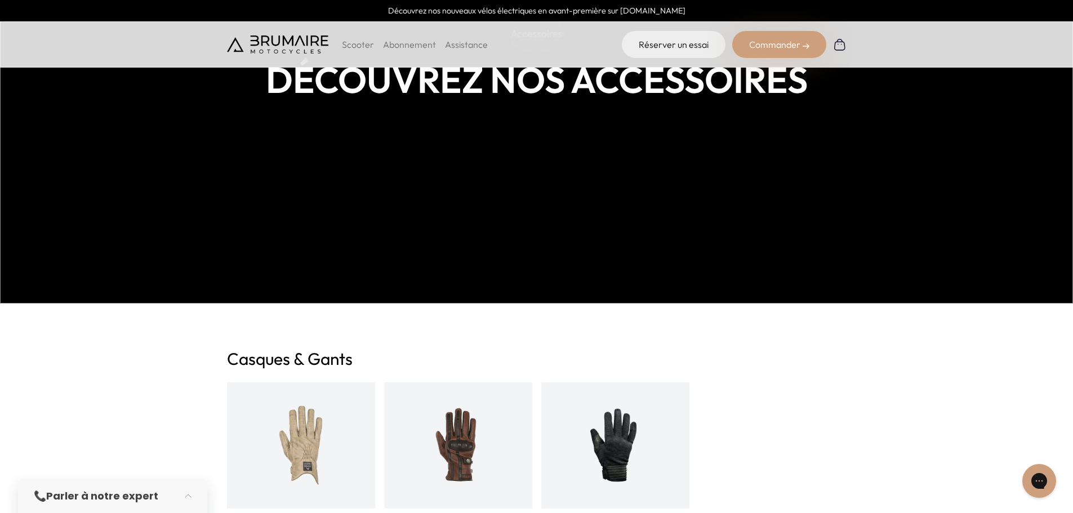
click at [366, 44] on p "Scooter" at bounding box center [358, 45] width 32 height 14
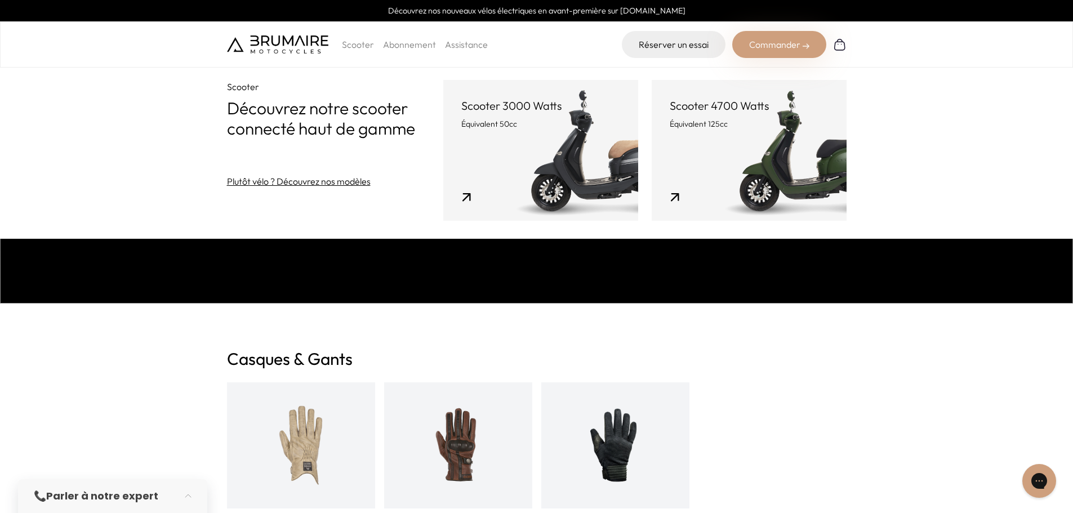
click at [493, 137] on link "Scooter 3000 Watts Équivalent 50cc" at bounding box center [540, 150] width 195 height 141
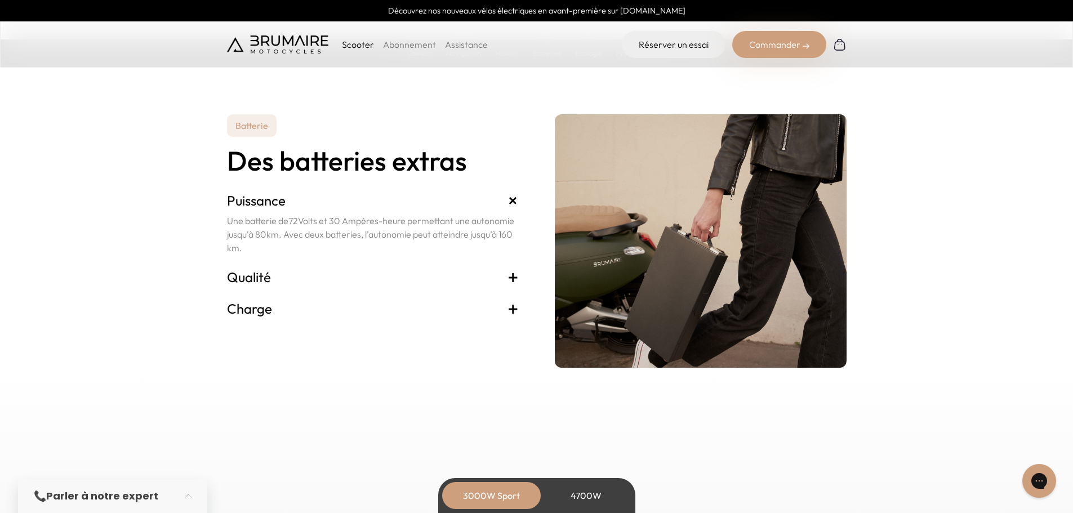
scroll to position [2308, 0]
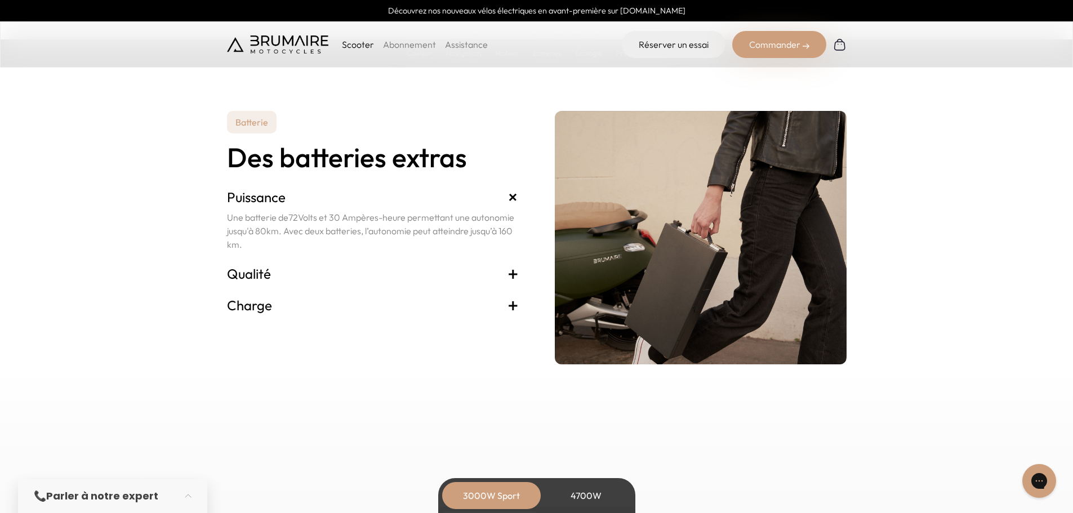
click at [483, 270] on h3 "Qualité +" at bounding box center [373, 274] width 292 height 18
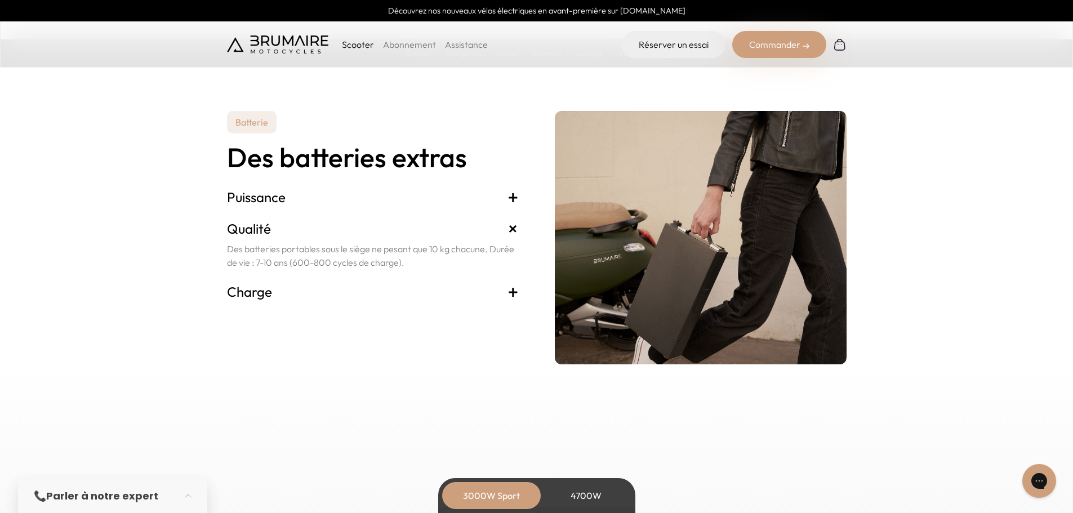
click at [489, 292] on h3 "Charge +" at bounding box center [373, 292] width 292 height 18
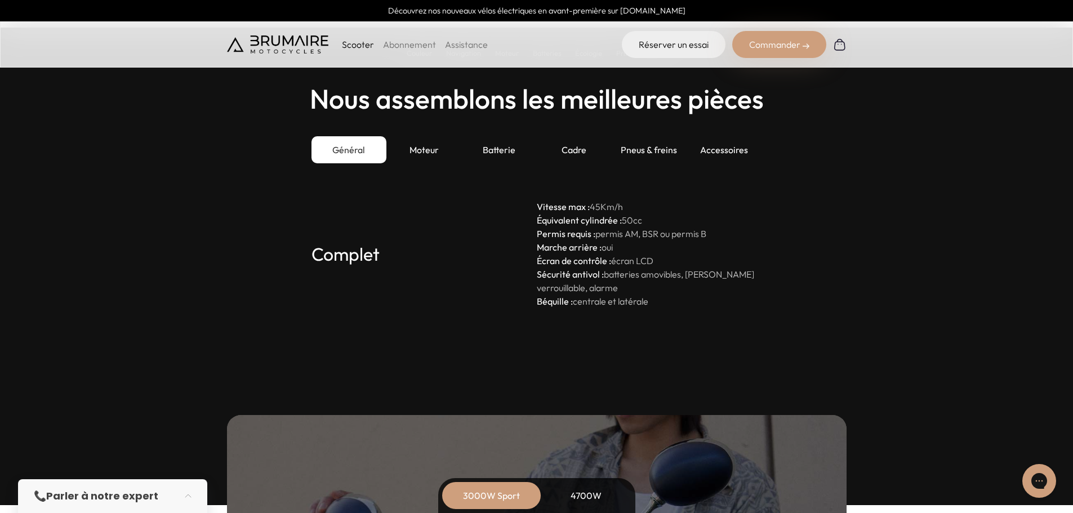
scroll to position [3097, 0]
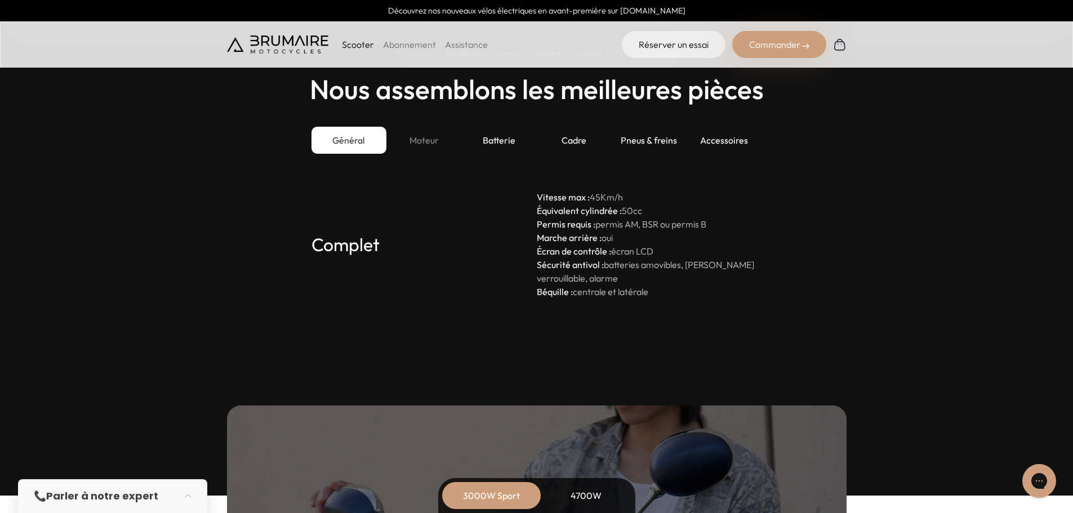
click at [412, 138] on div "Moteur" at bounding box center [423, 140] width 75 height 27
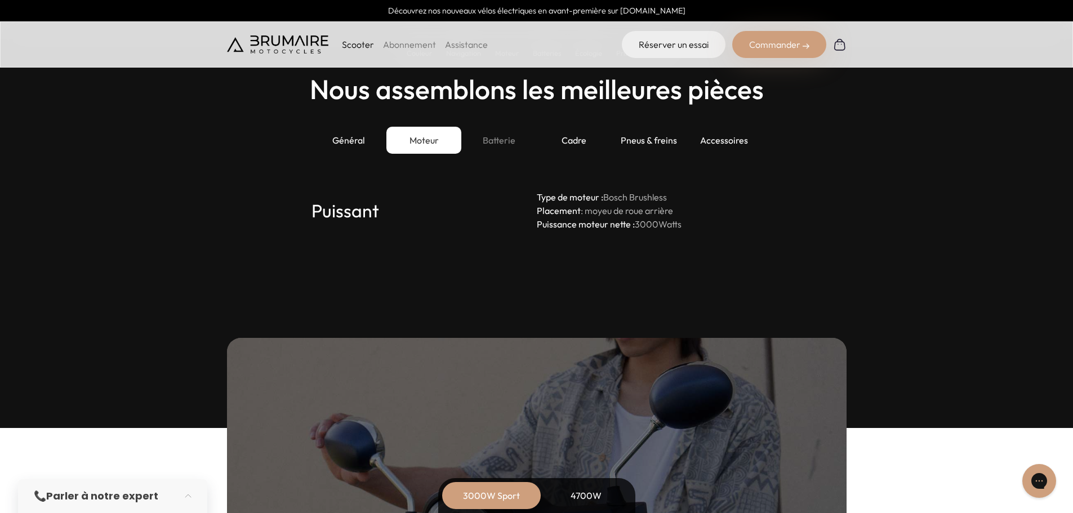
click at [497, 152] on div "Batterie" at bounding box center [498, 140] width 75 height 27
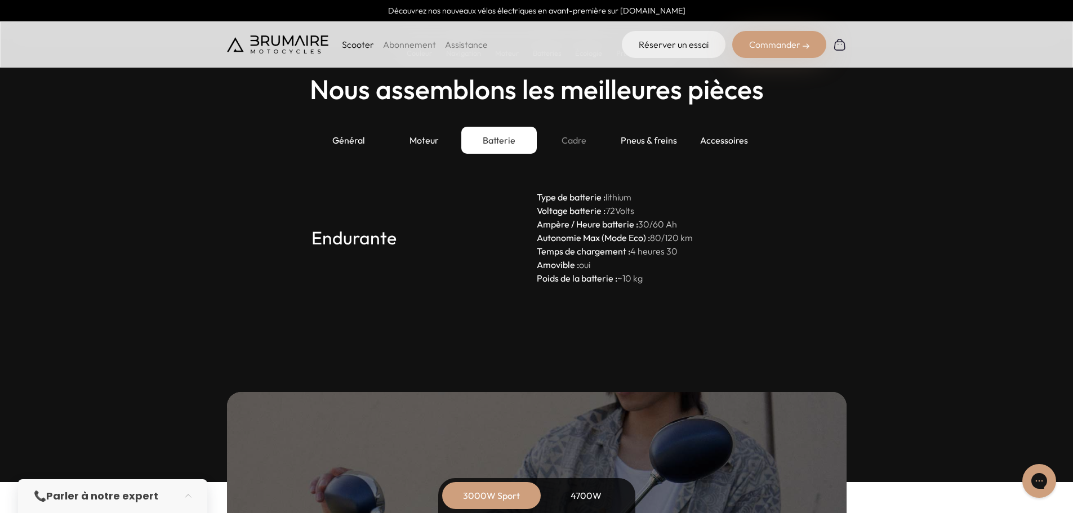
click at [569, 149] on div "Cadre" at bounding box center [574, 140] width 75 height 27
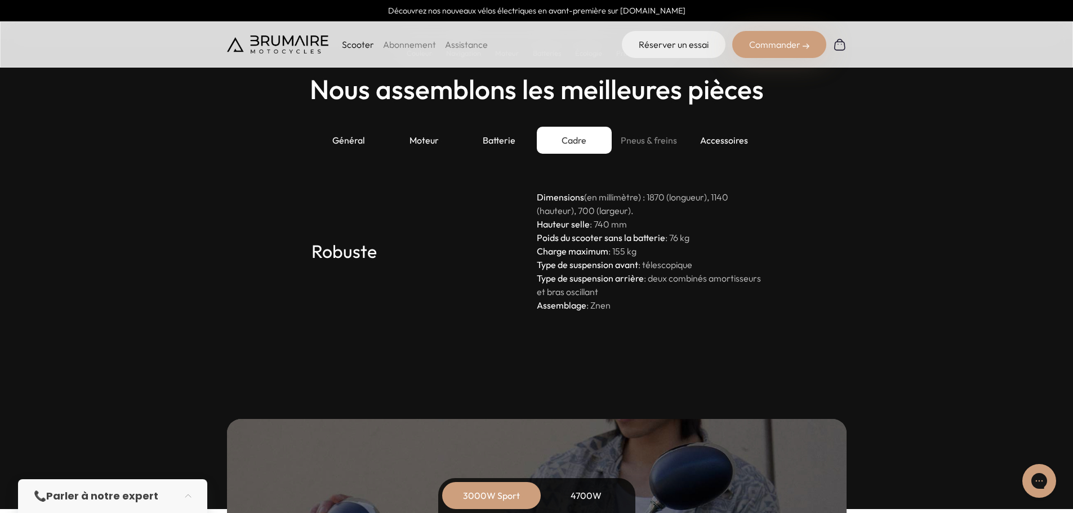
click at [638, 144] on div "Pneus & freins" at bounding box center [648, 140] width 75 height 27
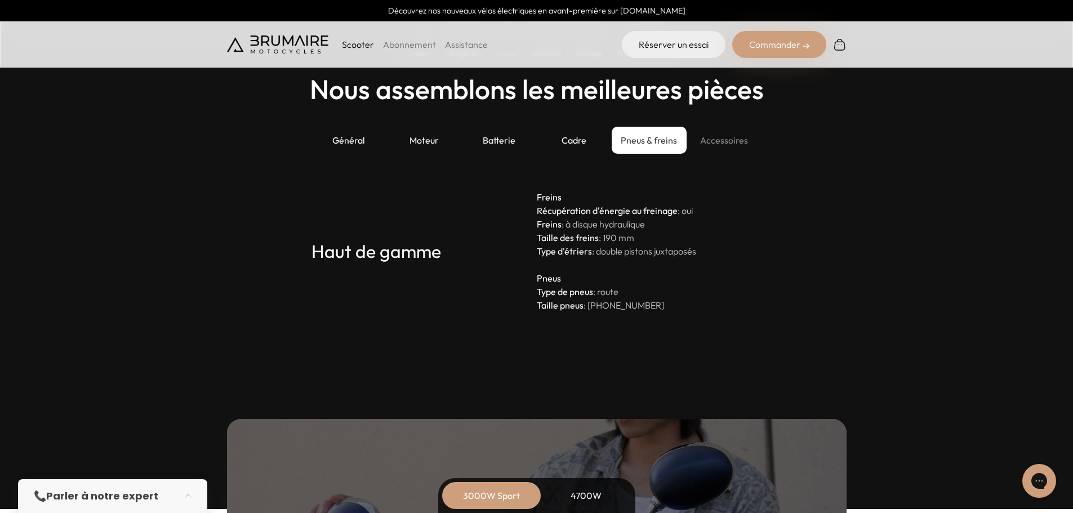
click at [720, 145] on div "Accessoires" at bounding box center [723, 140] width 75 height 27
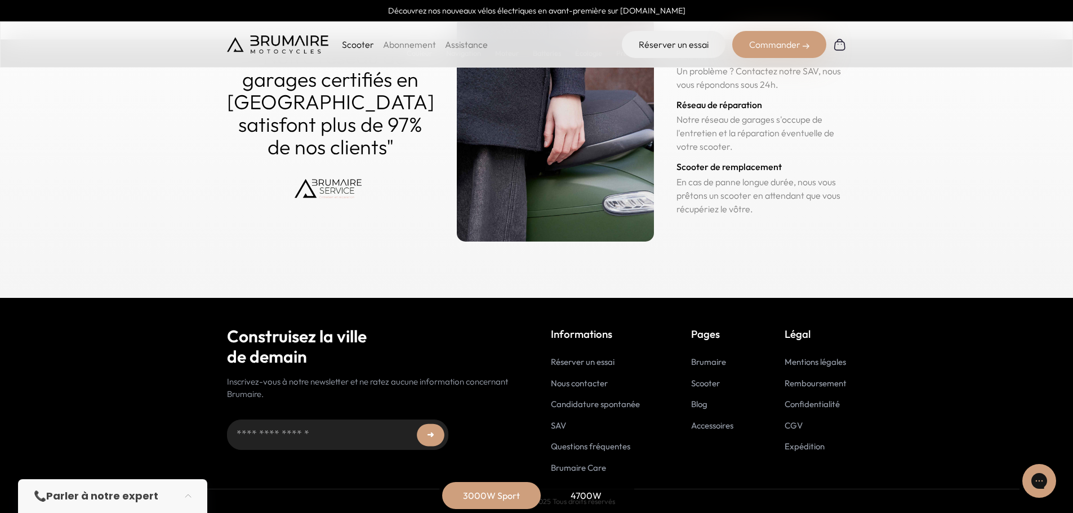
scroll to position [5525, 0]
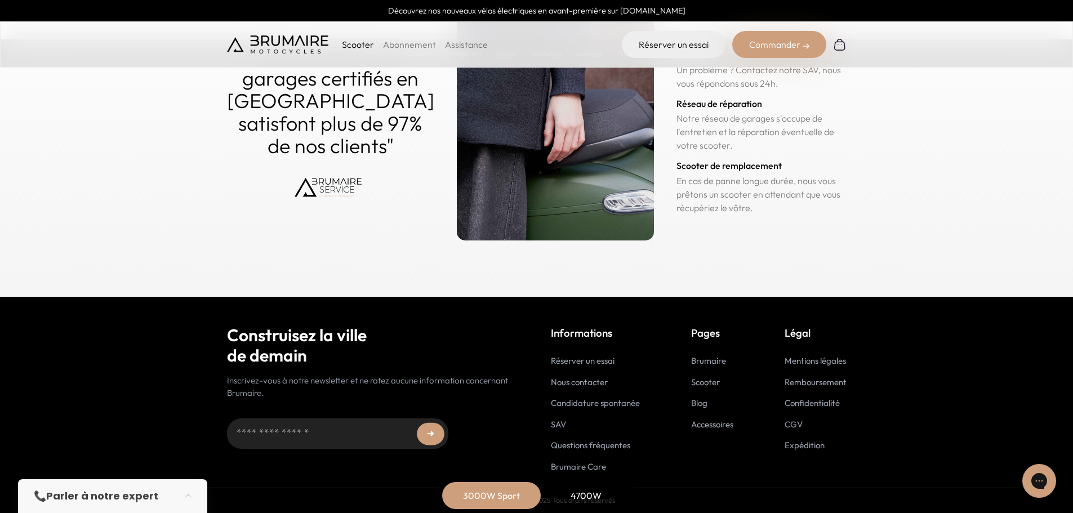
click at [412, 46] on link "Abonnement" at bounding box center [409, 44] width 53 height 11
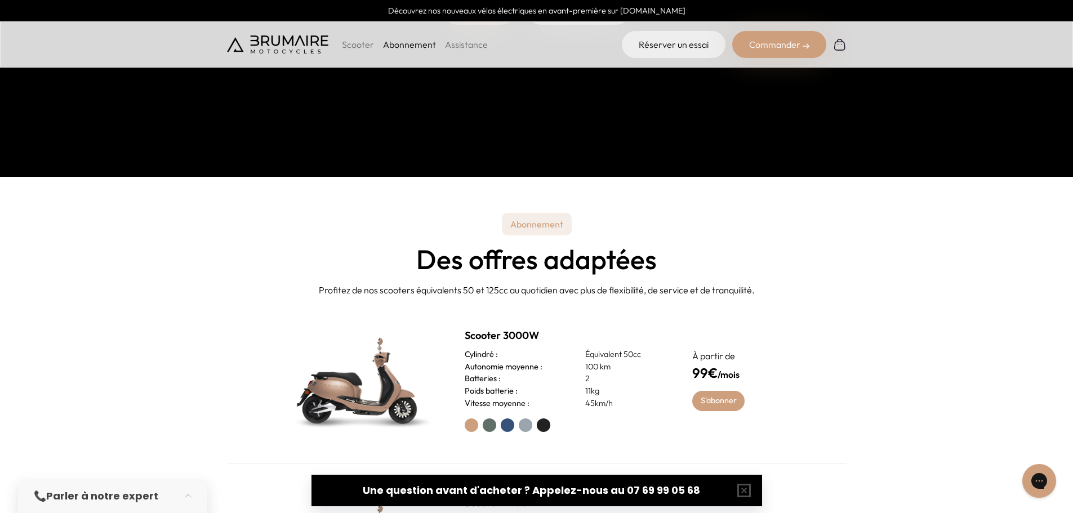
scroll to position [338, 0]
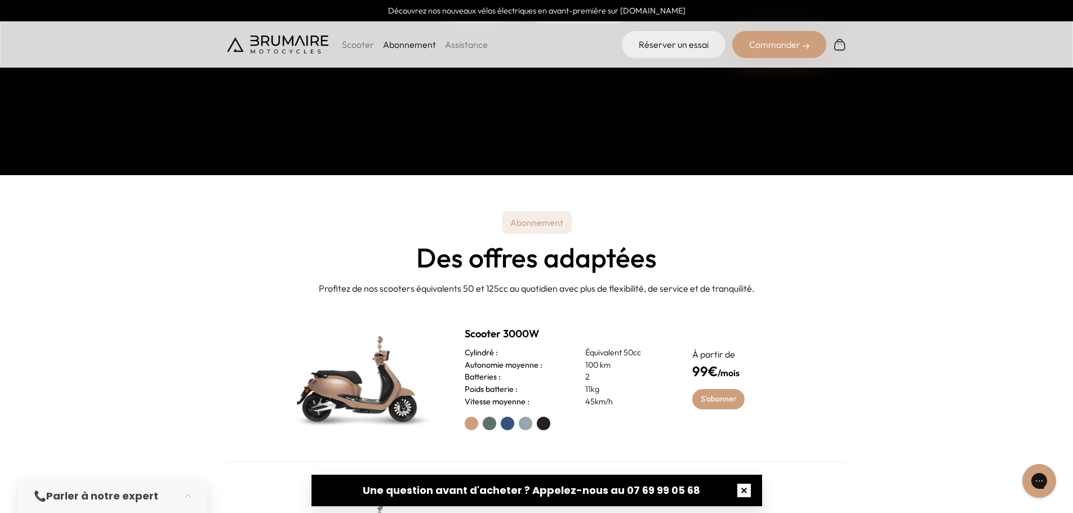
click at [753, 488] on button "button" at bounding box center [744, 490] width 36 height 36
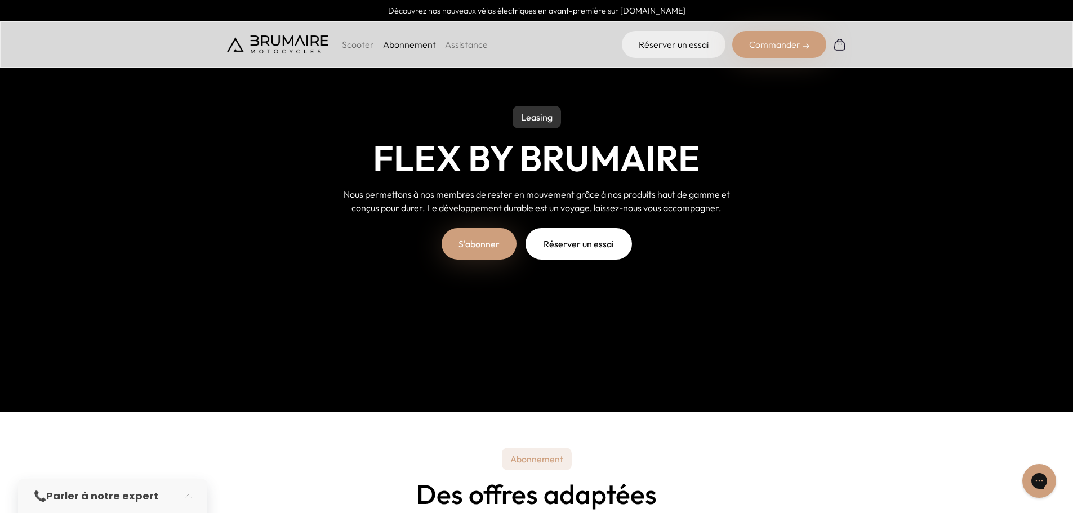
scroll to position [0, 0]
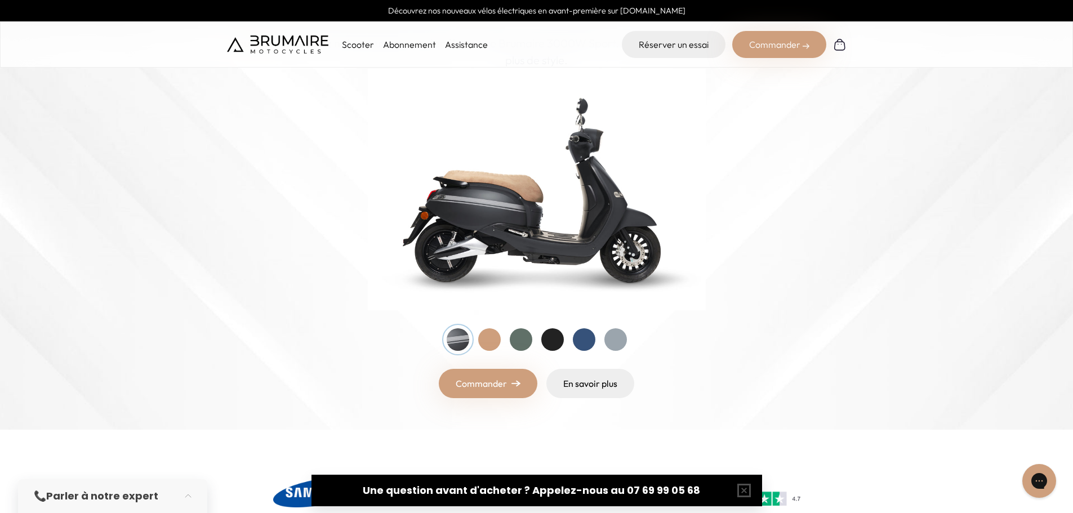
scroll to position [113, 0]
click at [420, 59] on div "Scooter Abonnement Assistance Réserver un essai Commander" at bounding box center [536, 44] width 1073 height 46
click at [416, 51] on li "Abonnement" at bounding box center [409, 45] width 53 height 14
click at [416, 46] on link "Abonnement" at bounding box center [409, 44] width 53 height 11
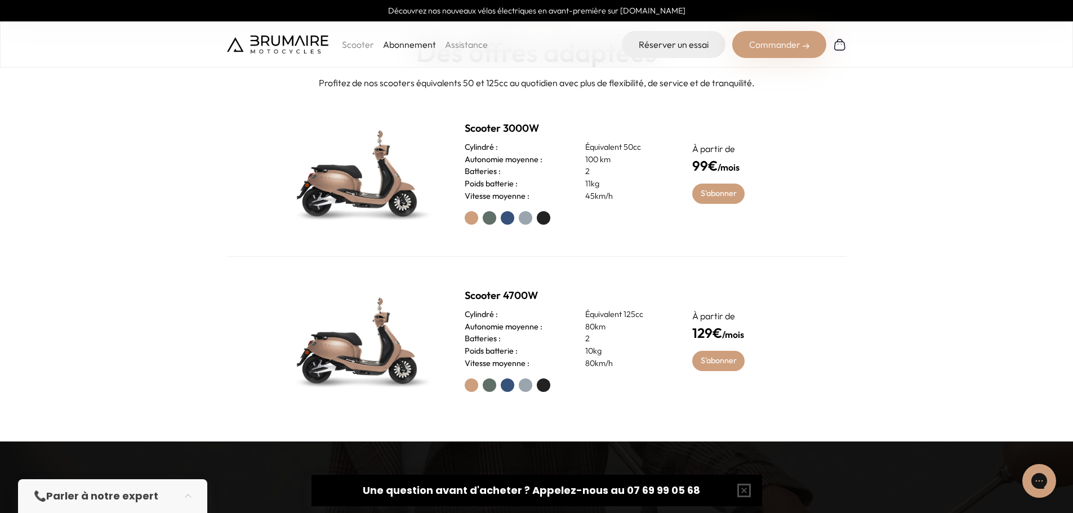
scroll to position [563, 0]
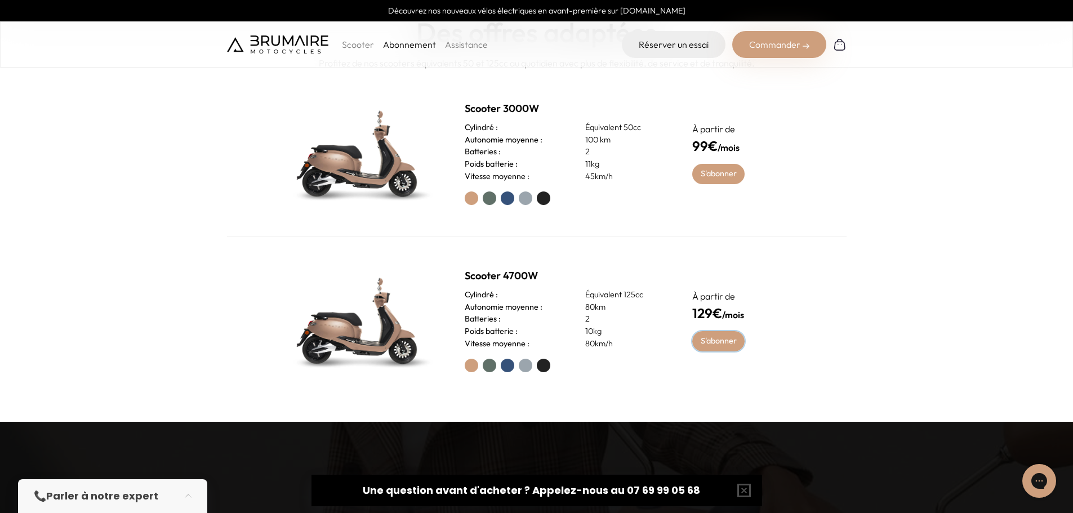
click at [731, 338] on link "S'abonner" at bounding box center [718, 341] width 52 height 20
click at [727, 342] on link "S'abonner" at bounding box center [718, 341] width 52 height 20
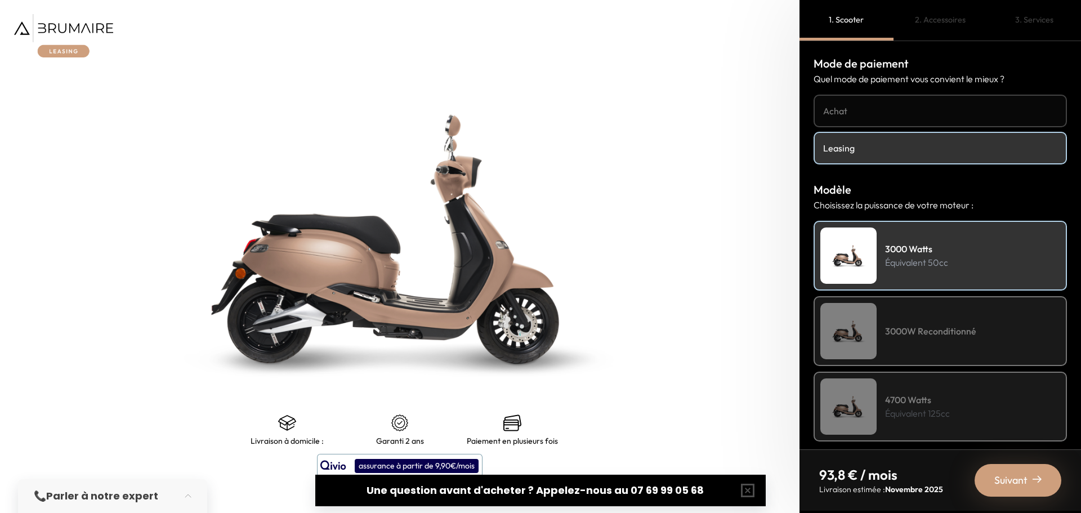
drag, startPoint x: 714, startPoint y: 326, endPoint x: 717, endPoint y: 316, distance: 10.5
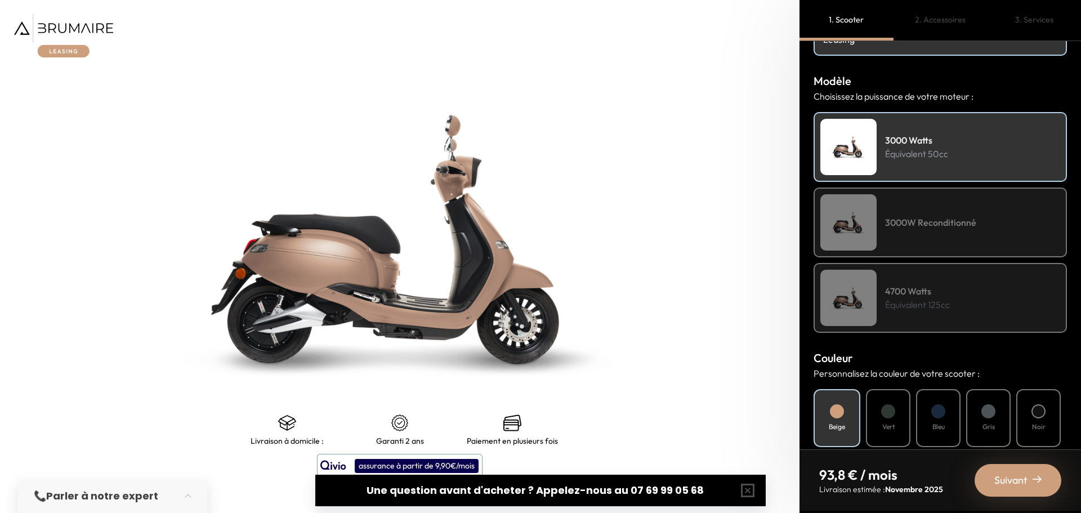
scroll to position [113, 0]
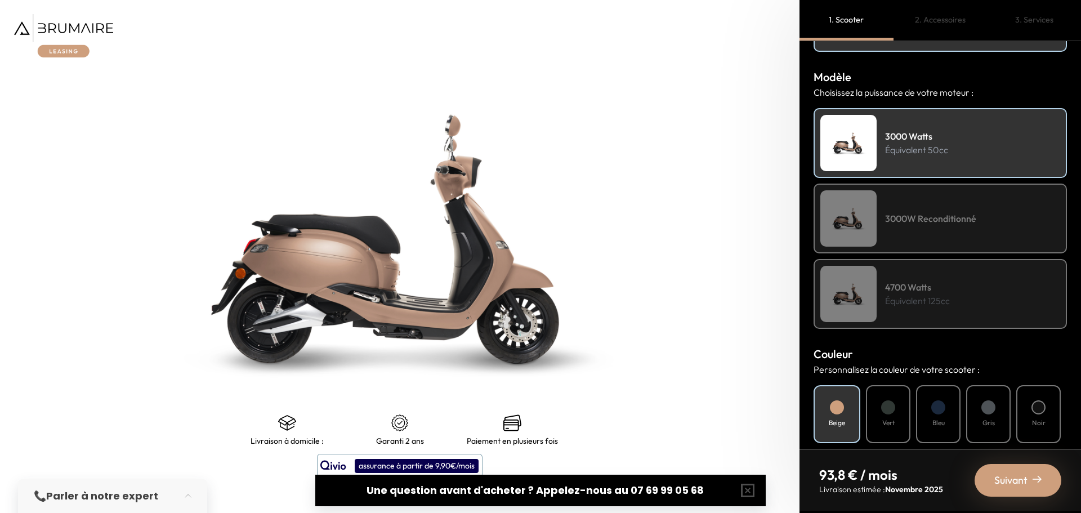
click at [873, 303] on img at bounding box center [848, 294] width 56 height 56
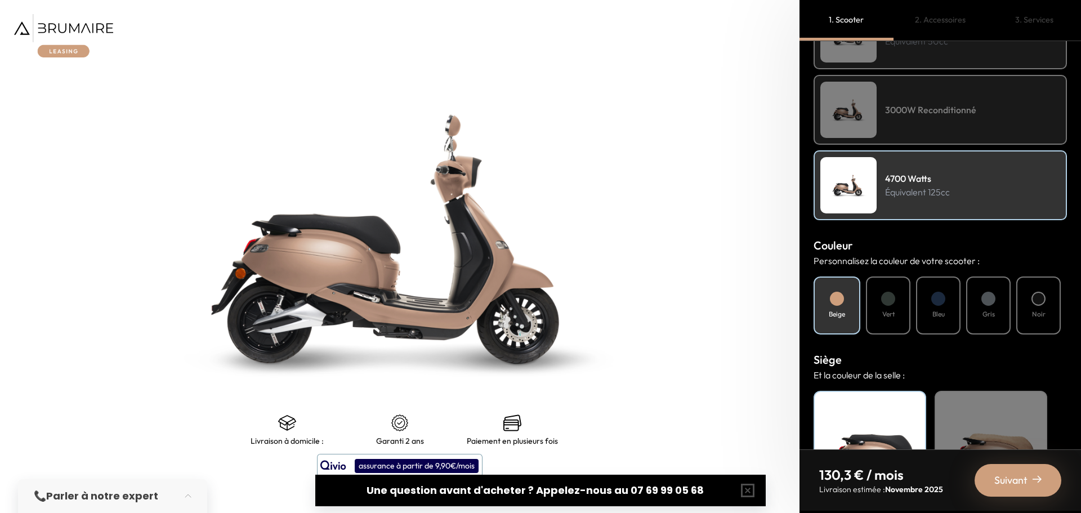
scroll to position [225, 0]
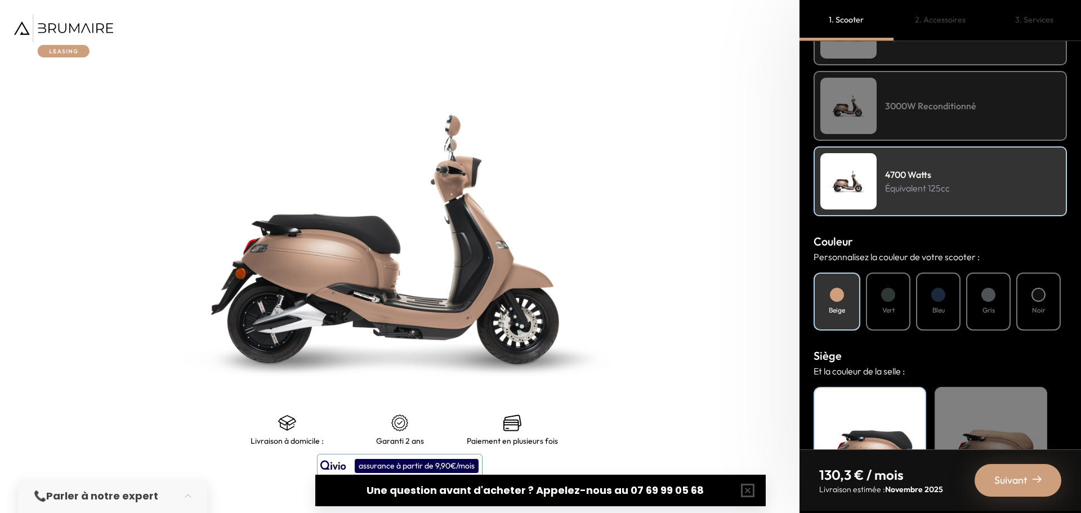
click at [1033, 303] on div "Noir" at bounding box center [1038, 302] width 44 height 58
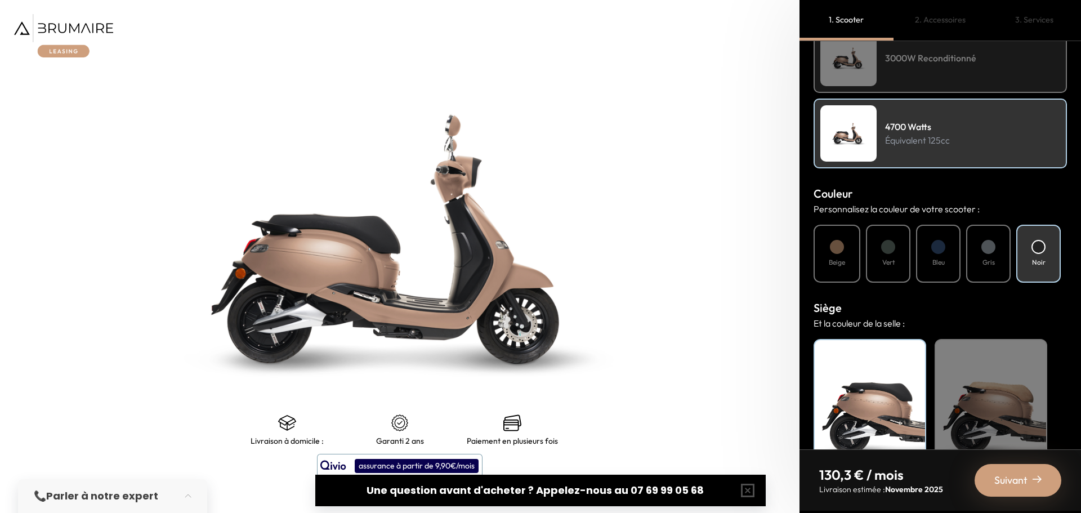
scroll to position [318, 0]
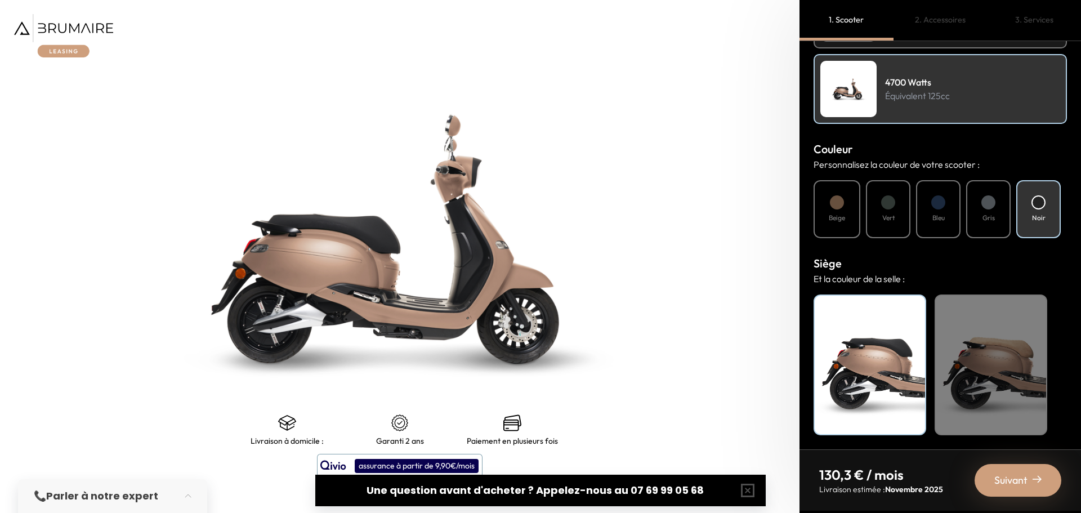
click at [905, 313] on h4 "Noir" at bounding box center [869, 308] width 99 height 15
click at [1018, 481] on span "Suivant" at bounding box center [1010, 480] width 33 height 16
